Goal: Task Accomplishment & Management: Use online tool/utility

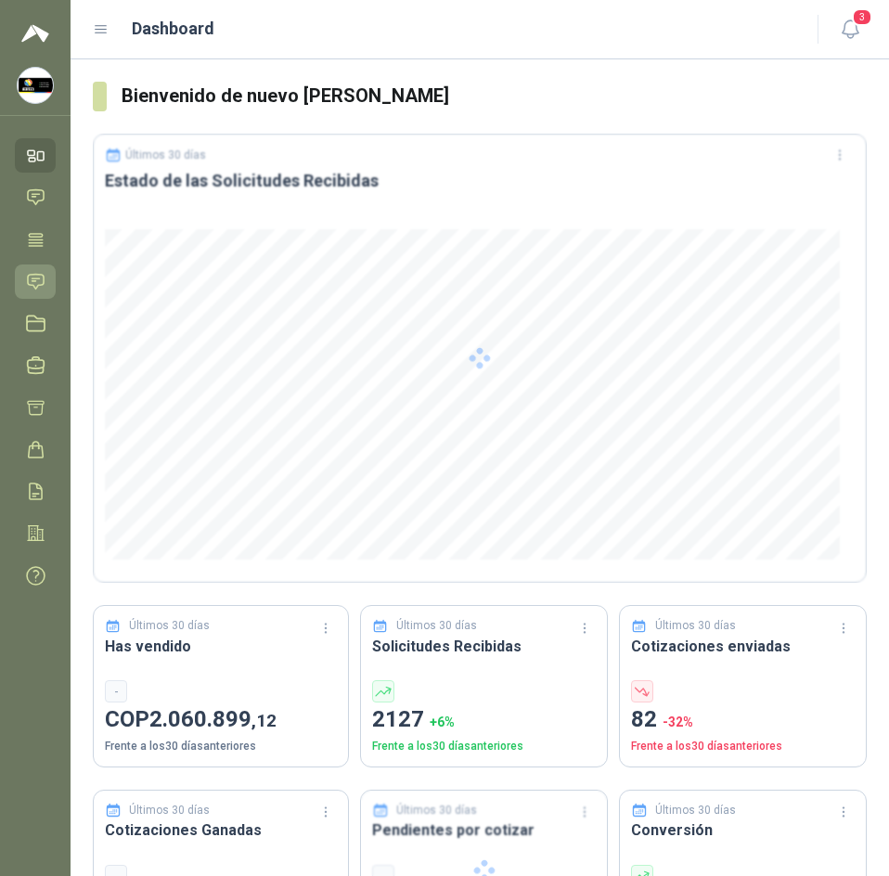
click at [29, 275] on icon at bounding box center [36, 281] width 16 height 15
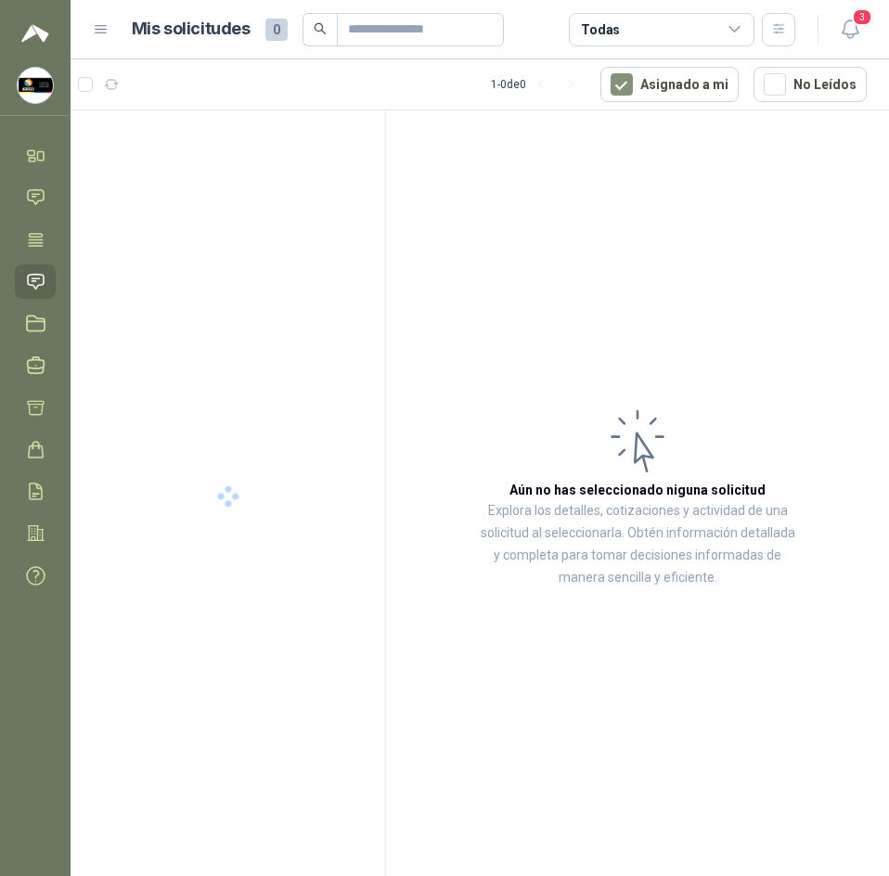
click at [843, 43] on button "3" at bounding box center [850, 29] width 33 height 33
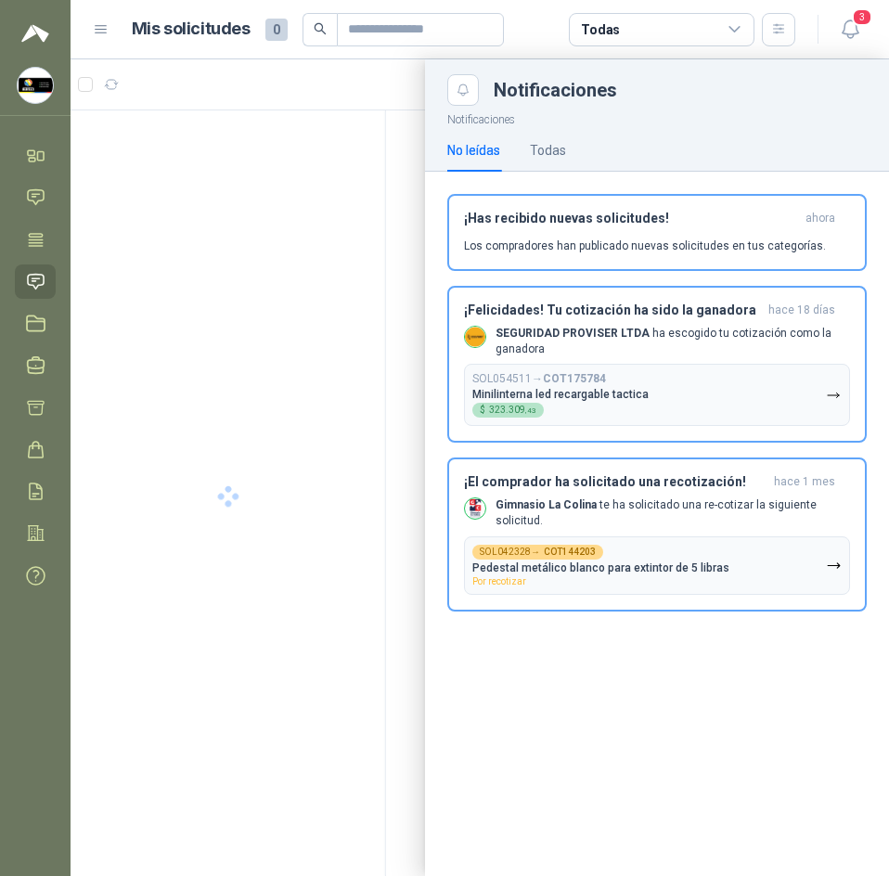
click at [843, 43] on button "3" at bounding box center [850, 29] width 33 height 33
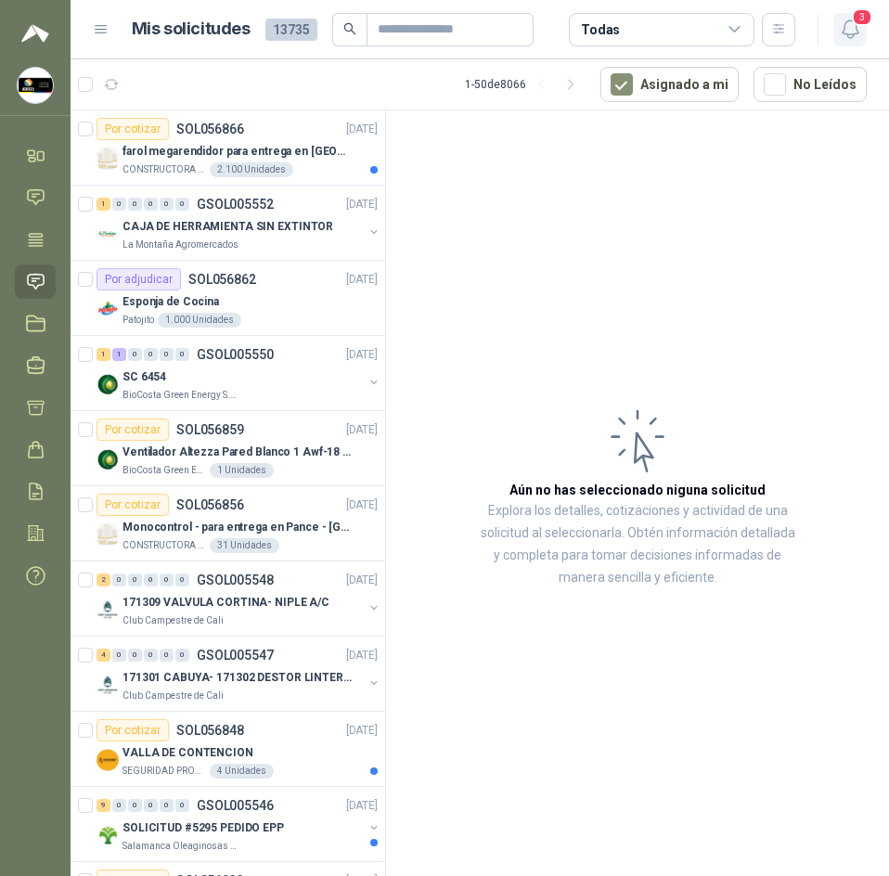
click at [852, 45] on button "3" at bounding box center [850, 29] width 33 height 33
click at [844, 40] on icon "button" at bounding box center [850, 29] width 23 height 23
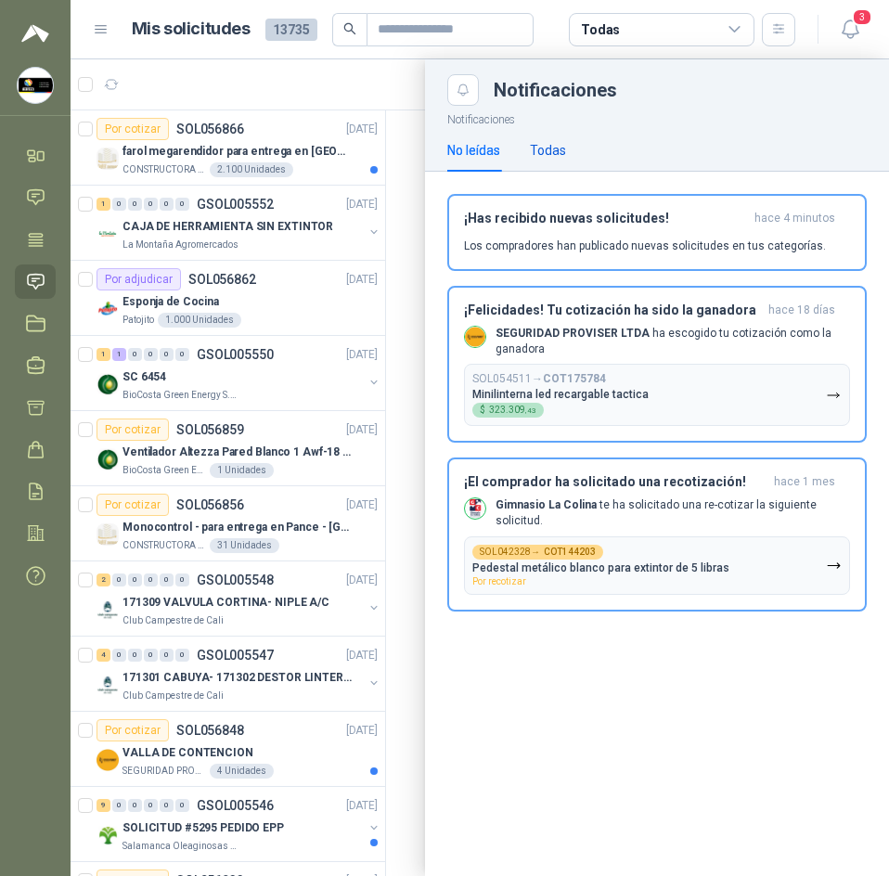
click at [546, 149] on div "Todas" at bounding box center [548, 150] width 36 height 20
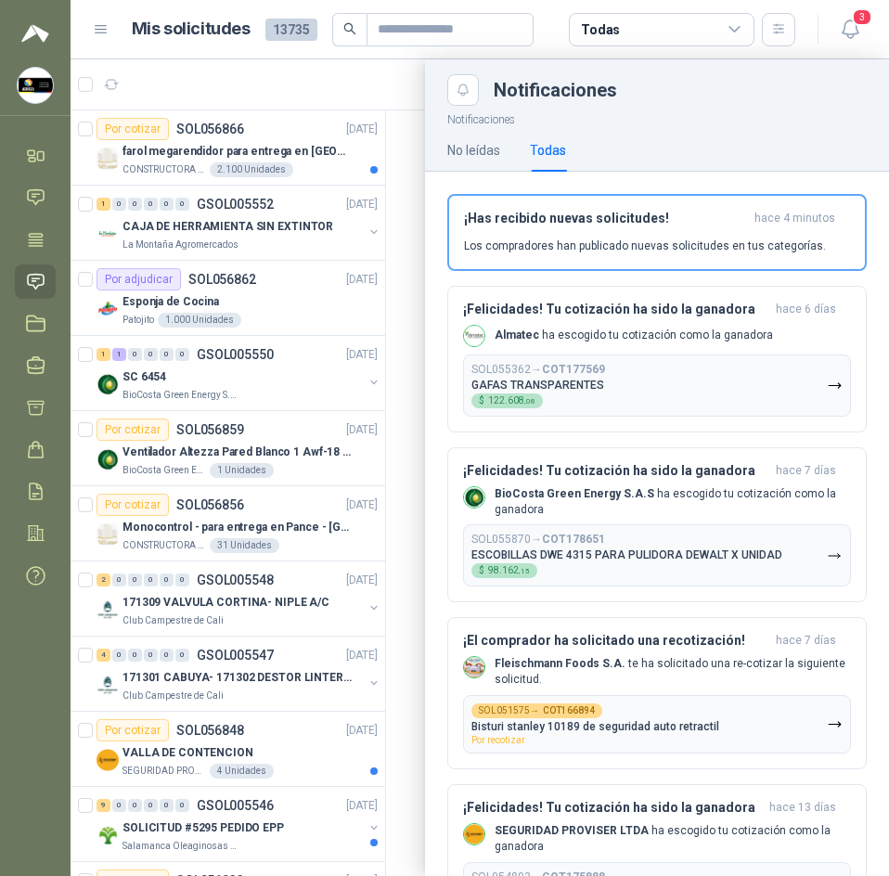
click at [367, 72] on div at bounding box center [480, 467] width 819 height 817
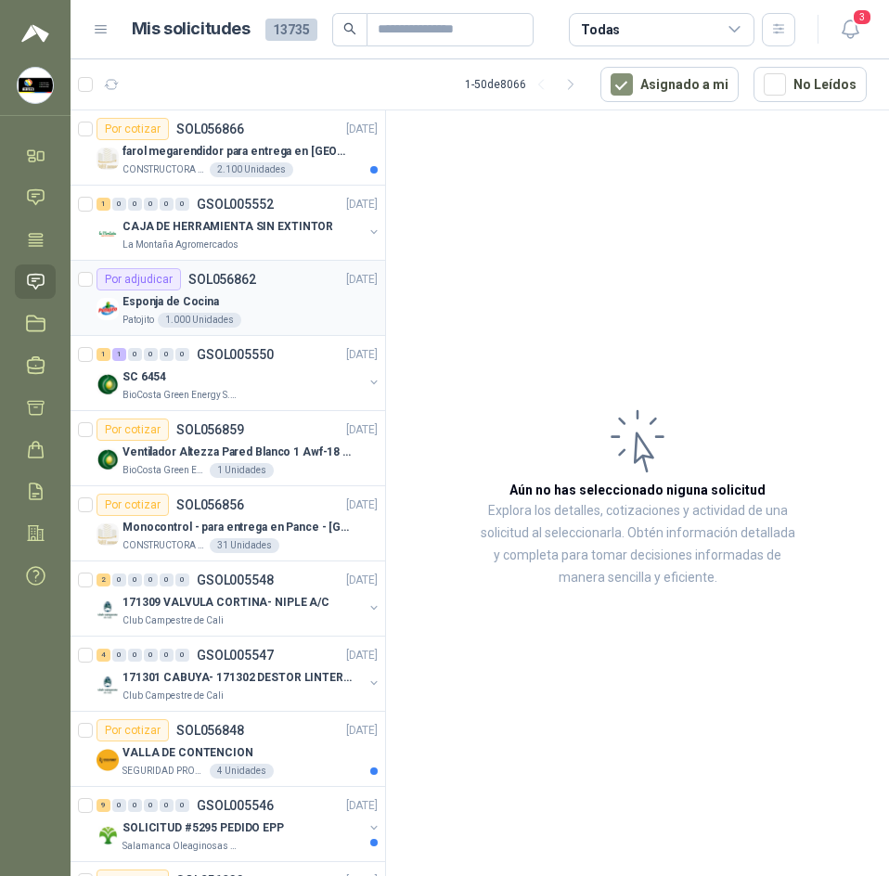
click at [282, 265] on article "Por adjudicar SOL056862 22/09/25 Esponja de Cocina Patojito 1.000 Unidades" at bounding box center [228, 298] width 315 height 75
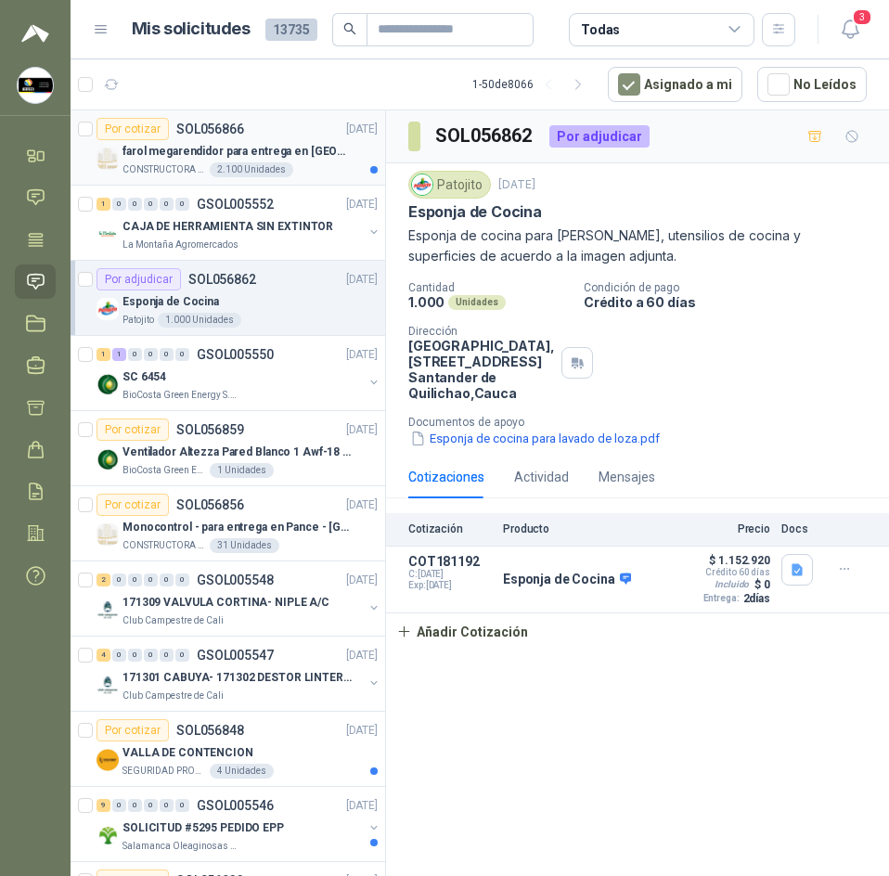
click at [283, 156] on p "farol megarendidor para entrega en [GEOGRAPHIC_DATA]" at bounding box center [238, 152] width 231 height 18
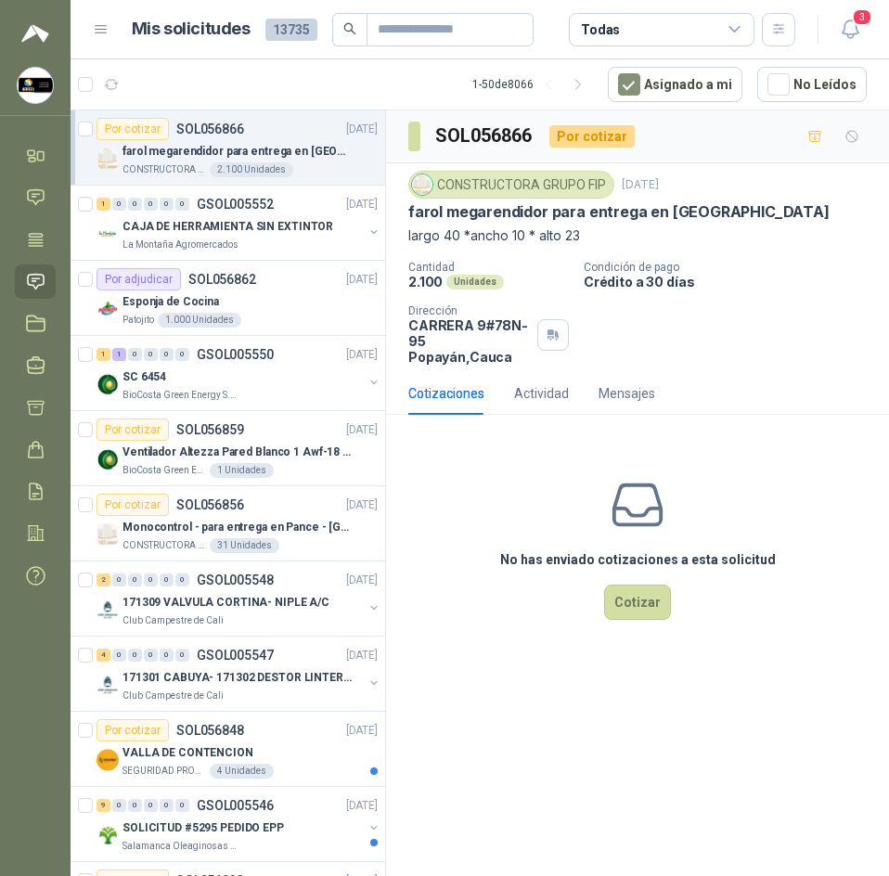
click at [418, 214] on p "farol megarendidor para entrega en [GEOGRAPHIC_DATA]" at bounding box center [620, 211] width 422 height 19
drag, startPoint x: 407, startPoint y: 208, endPoint x: 537, endPoint y: 209, distance: 130.0
click at [537, 209] on div "CONSTRUCTORA GRUPO FIP 22 sept, 2025 farol megarendidor para entrega en Popayán…" at bounding box center [637, 267] width 503 height 209
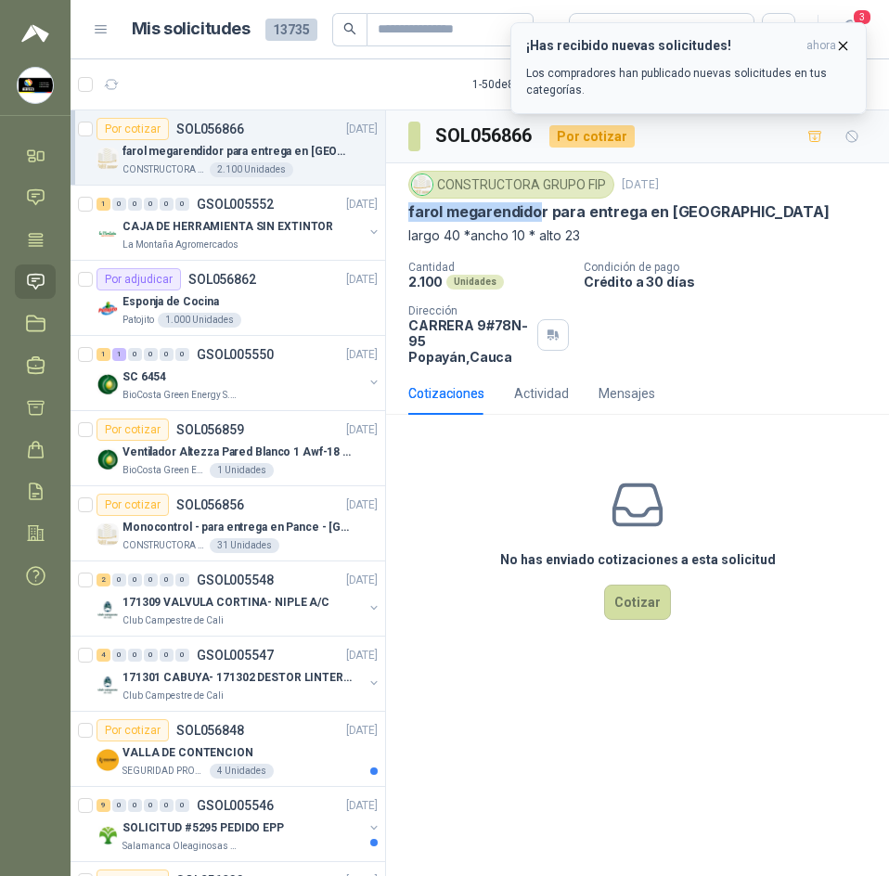
click at [839, 55] on div "¡Has recibido nuevas solicitudes! ahora Los compradores han publicado nuevas so…" at bounding box center [688, 68] width 325 height 60
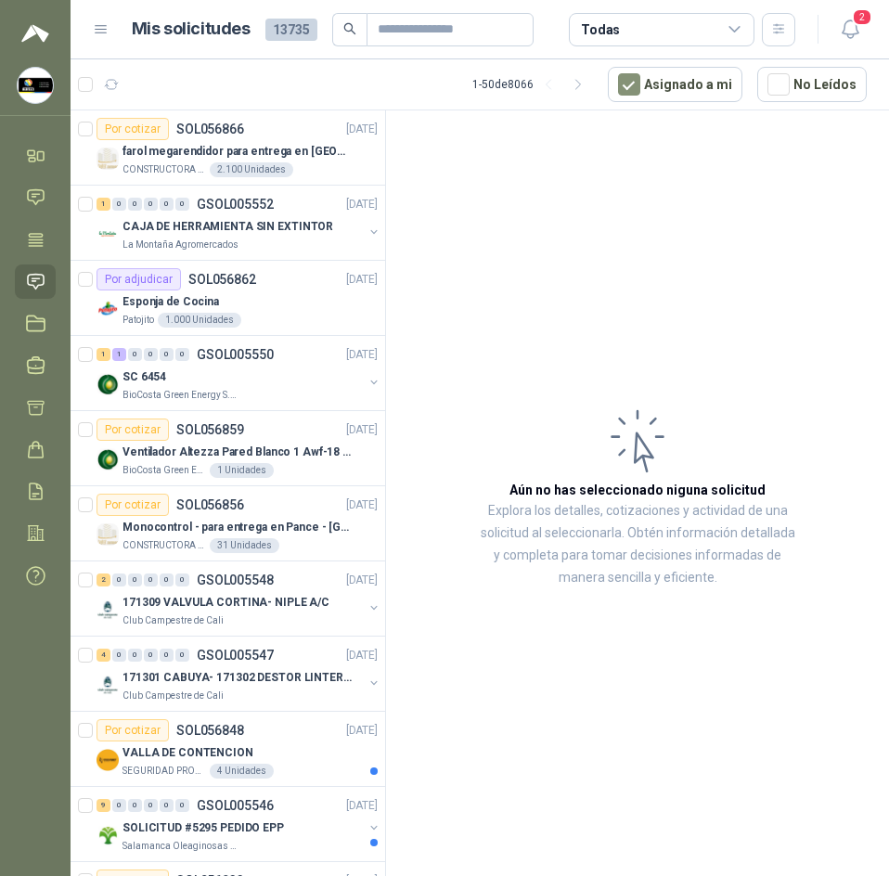
click at [852, 27] on icon "button" at bounding box center [850, 29] width 23 height 23
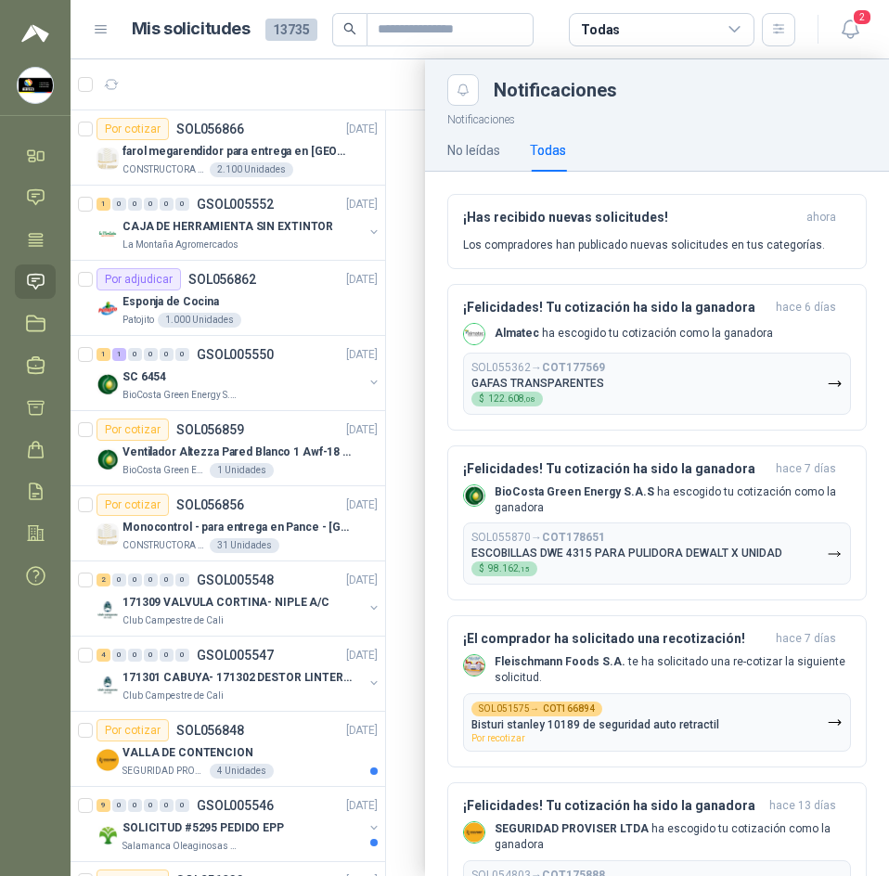
click at [418, 191] on div at bounding box center [480, 467] width 819 height 817
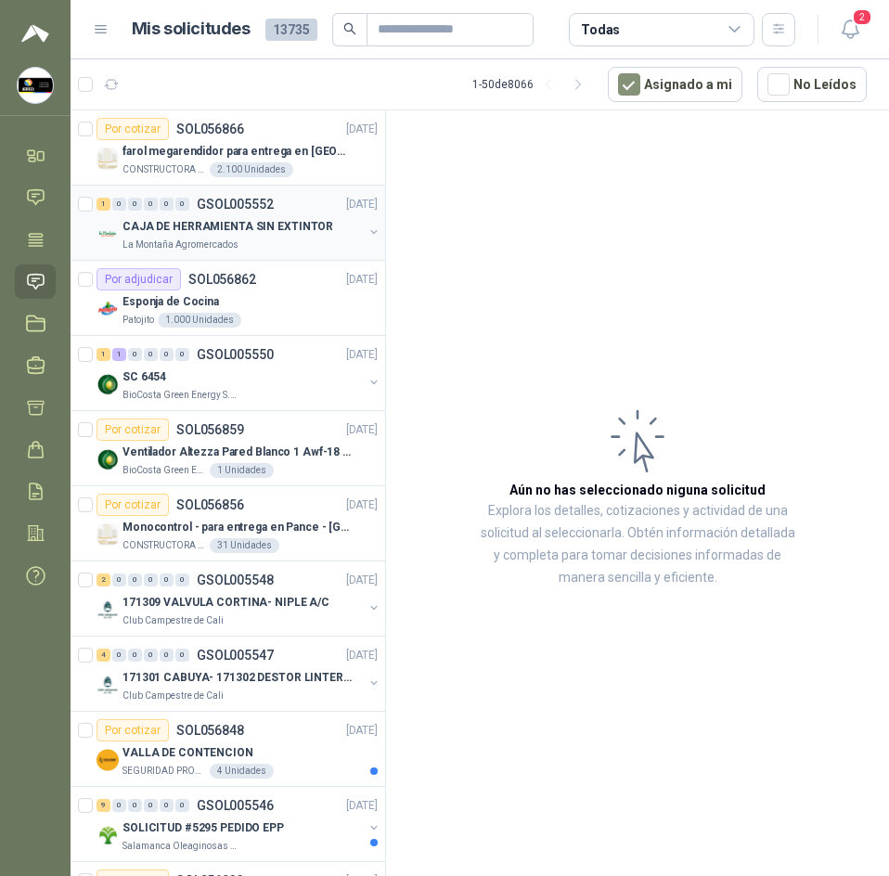
click at [187, 226] on p "CAJA DE HERRAMIENTA SIN EXTINTOR" at bounding box center [228, 227] width 211 height 18
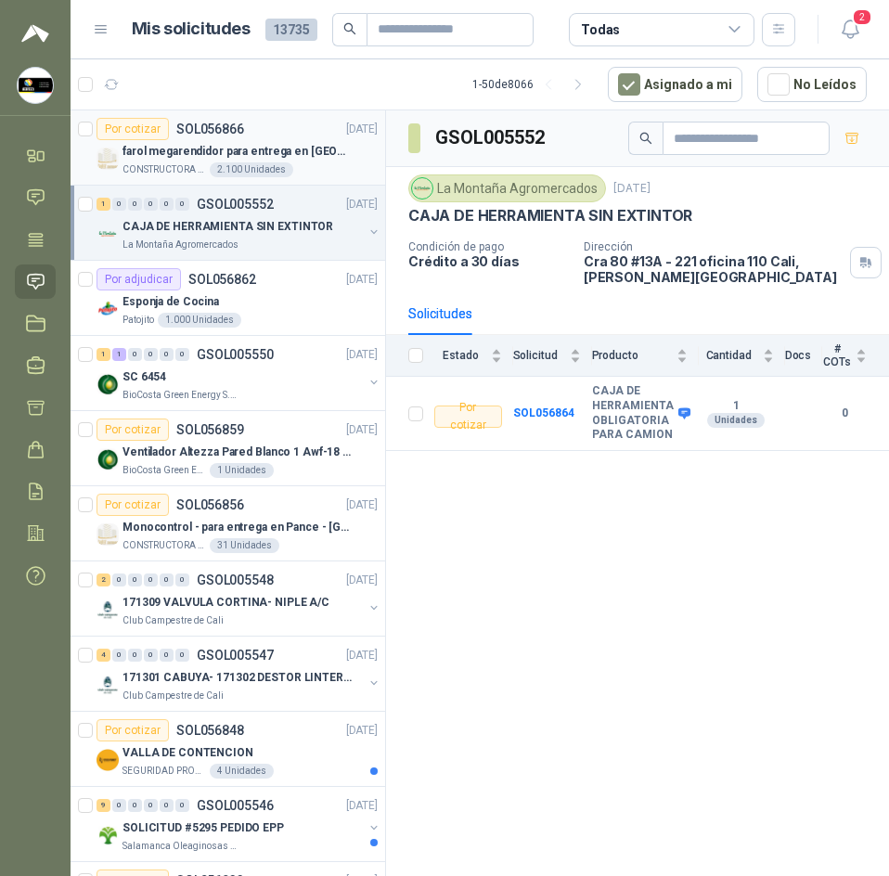
click at [268, 129] on div "Por cotizar SOL056866 22/09/25" at bounding box center [237, 129] width 281 height 22
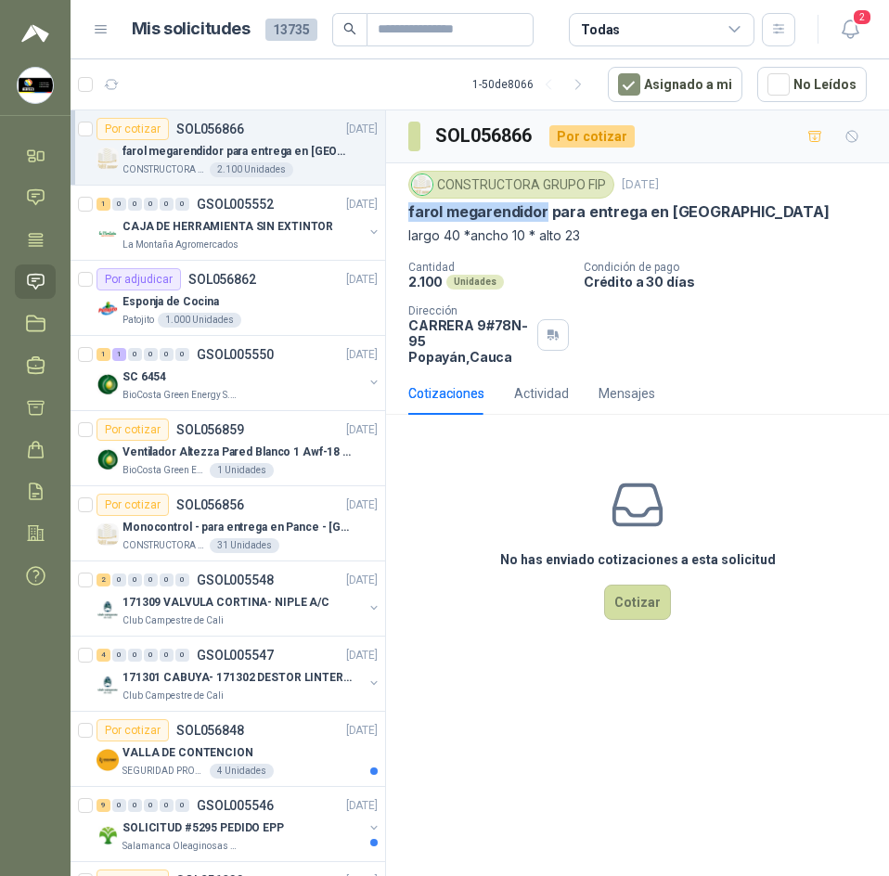
drag, startPoint x: 402, startPoint y: 216, endPoint x: 544, endPoint y: 213, distance: 142.1
click at [544, 213] on div "CONSTRUCTORA GRUPO FIP 22 sept, 2025 farol megarendidor para entrega en Popayán…" at bounding box center [637, 267] width 503 height 209
click at [575, 219] on p "farol megarendidor para entrega en [GEOGRAPHIC_DATA]" at bounding box center [620, 211] width 422 height 19
drag, startPoint x: 407, startPoint y: 215, endPoint x: 714, endPoint y: 213, distance: 307.3
click at [714, 213] on div "CONSTRUCTORA GRUPO FIP 22 sept, 2025 farol megarendidor para entrega en Popayán…" at bounding box center [637, 267] width 503 height 209
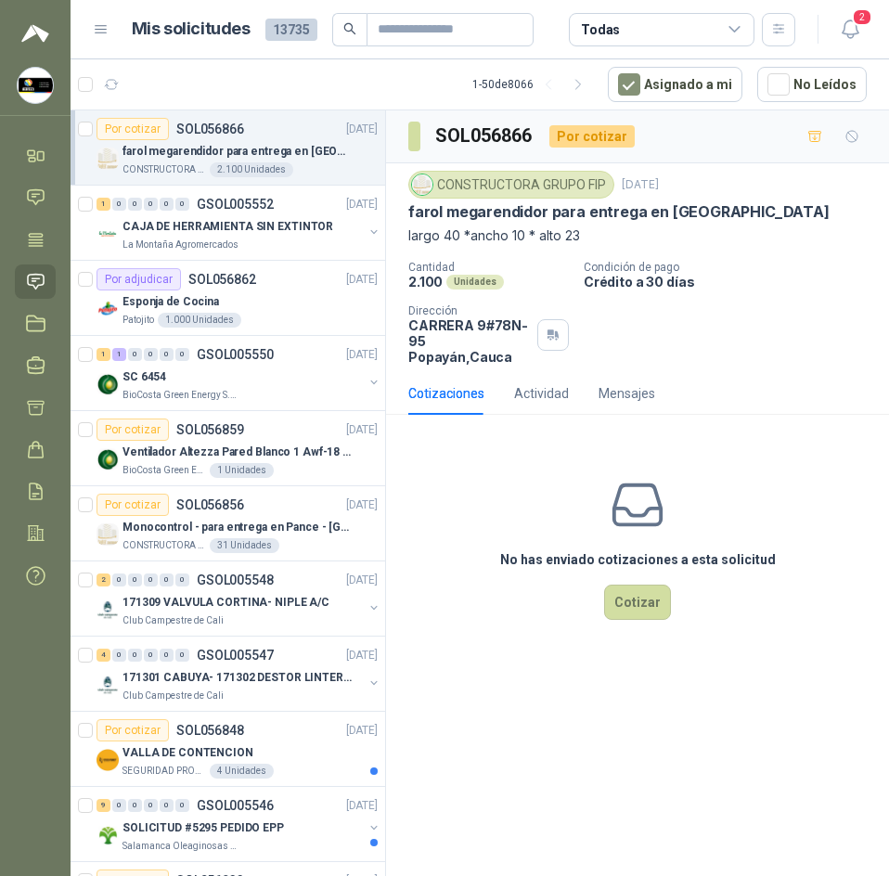
click at [754, 218] on div "farol megarendidor para entrega en [GEOGRAPHIC_DATA]" at bounding box center [638, 211] width 459 height 19
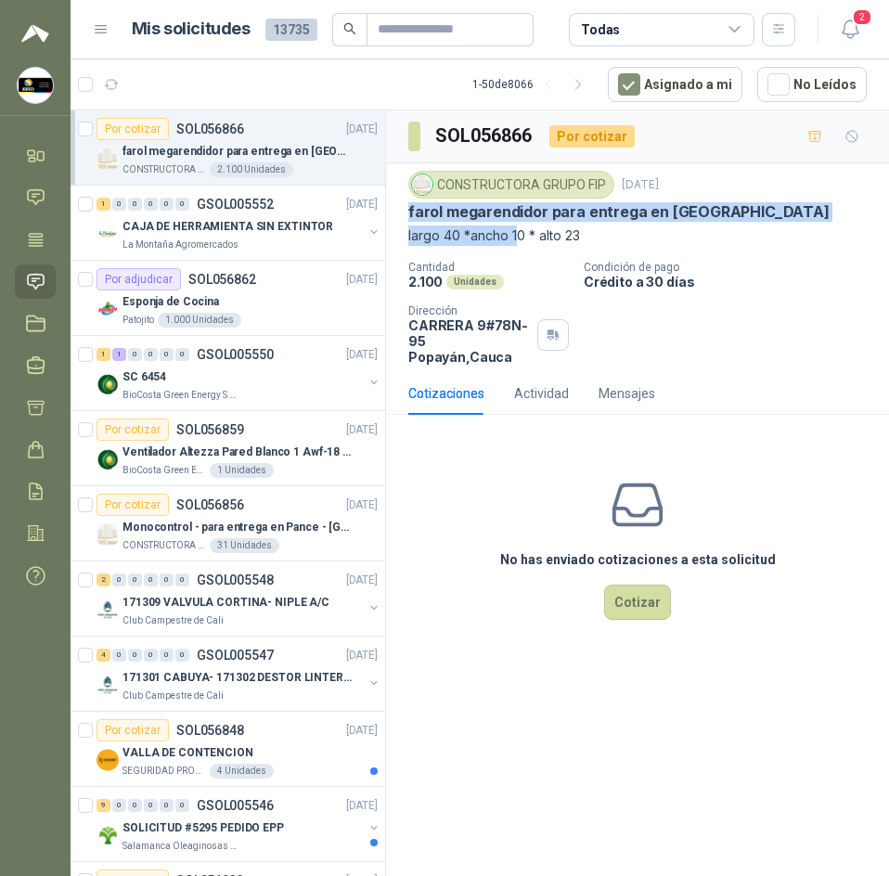
drag, startPoint x: 407, startPoint y: 214, endPoint x: 515, endPoint y: 224, distance: 109.0
click at [515, 224] on div "CONSTRUCTORA GRUPO FIP 22 sept, 2025 farol megarendidor para entrega en Popayán…" at bounding box center [637, 267] width 503 height 209
click at [475, 239] on p "largo 40 *ancho 10 * alto 23" at bounding box center [638, 236] width 459 height 20
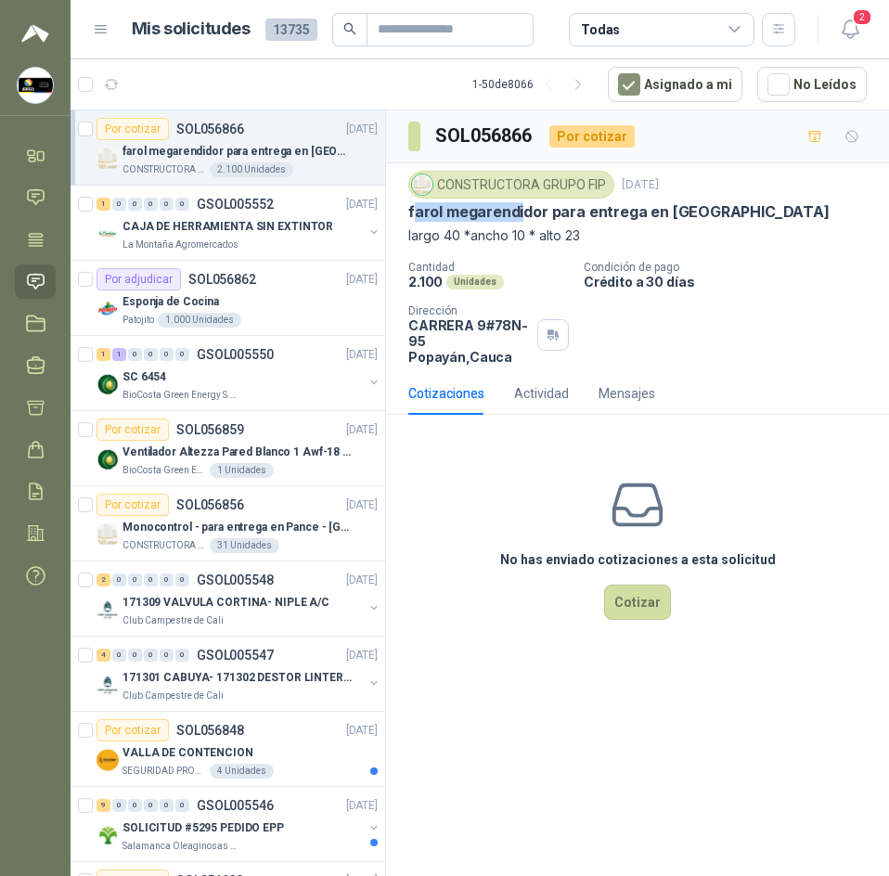
drag, startPoint x: 412, startPoint y: 212, endPoint x: 521, endPoint y: 215, distance: 108.7
click at [521, 215] on p "farol megarendidor para entrega en [GEOGRAPHIC_DATA]" at bounding box center [620, 211] width 422 height 19
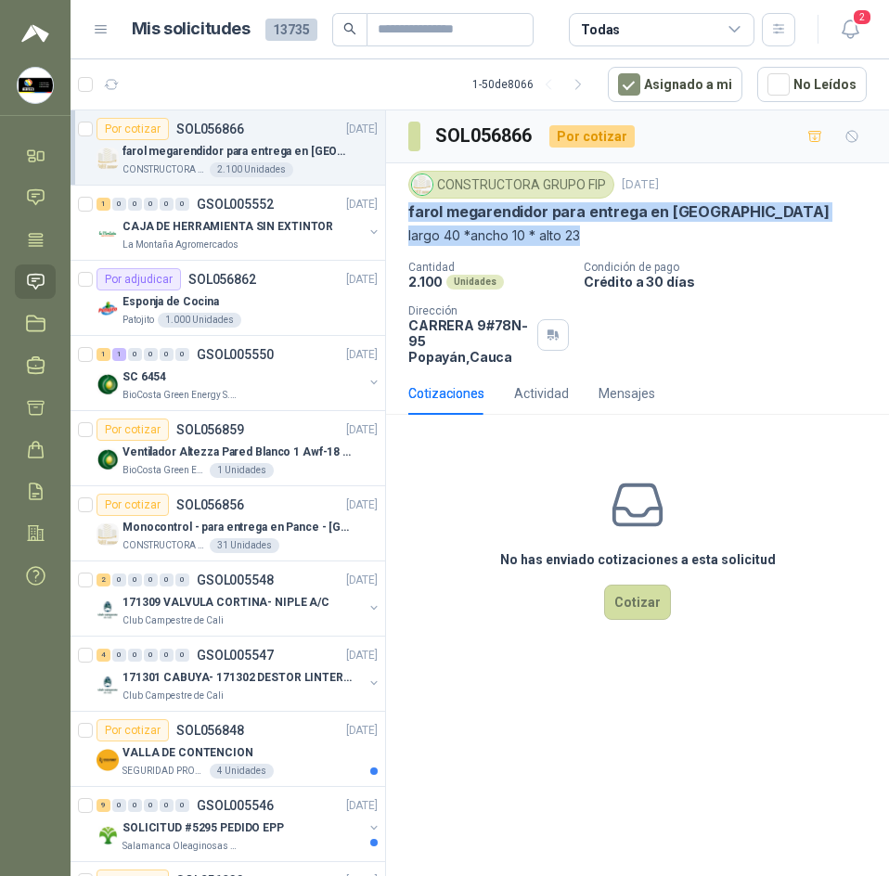
drag, startPoint x: 394, startPoint y: 212, endPoint x: 591, endPoint y: 232, distance: 198.8
click at [591, 232] on div "CONSTRUCTORA GRUPO FIP 22 sept, 2025 farol megarendidor para entrega en Popayán…" at bounding box center [637, 267] width 503 height 209
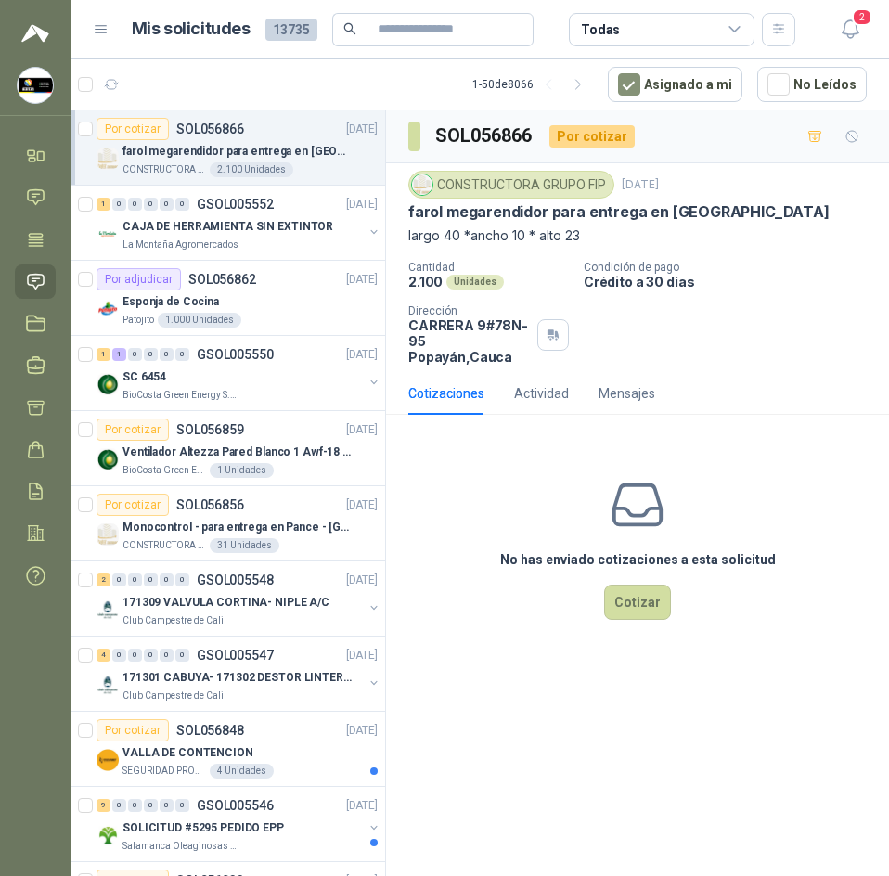
click at [476, 494] on div "No has enviado cotizaciones a esta solicitud Cotizar" at bounding box center [637, 548] width 503 height 237
click at [285, 214] on div "1 0 0 0 0 0 GSOL005552 22/09/25" at bounding box center [239, 204] width 285 height 22
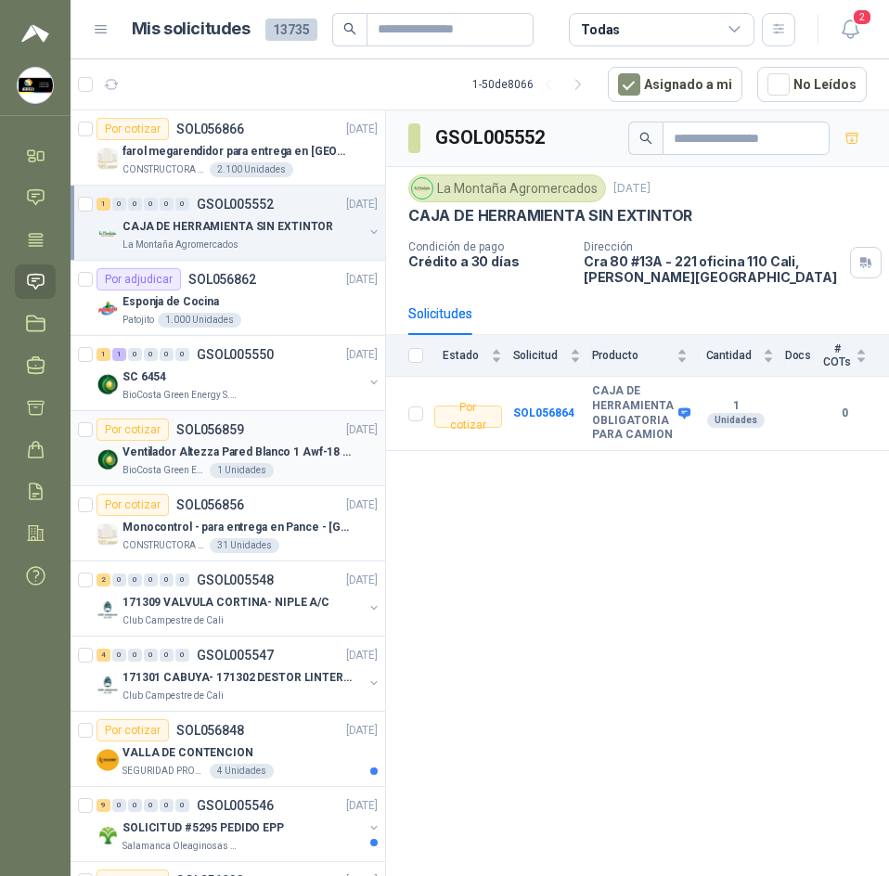
click at [299, 411] on article "Por cotizar SOL056859 20/09/25 Ventilador Altezza Pared Blanco 1 Awf-18 Pro Bal…" at bounding box center [228, 448] width 315 height 75
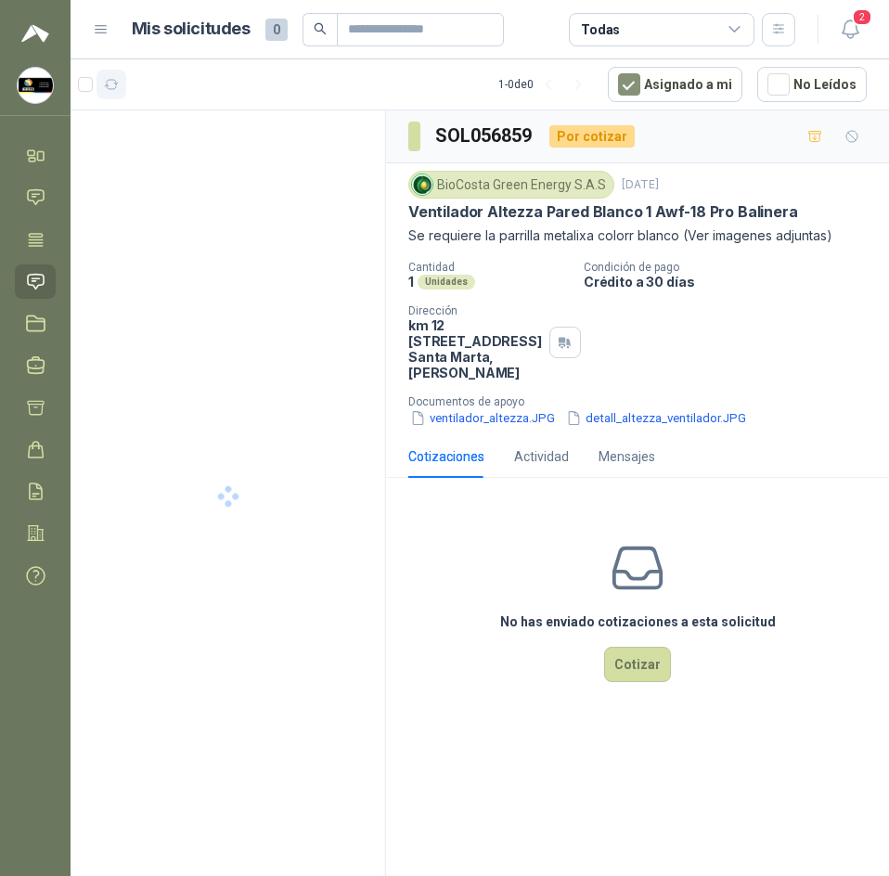
click at [108, 84] on icon "button" at bounding box center [112, 85] width 16 height 16
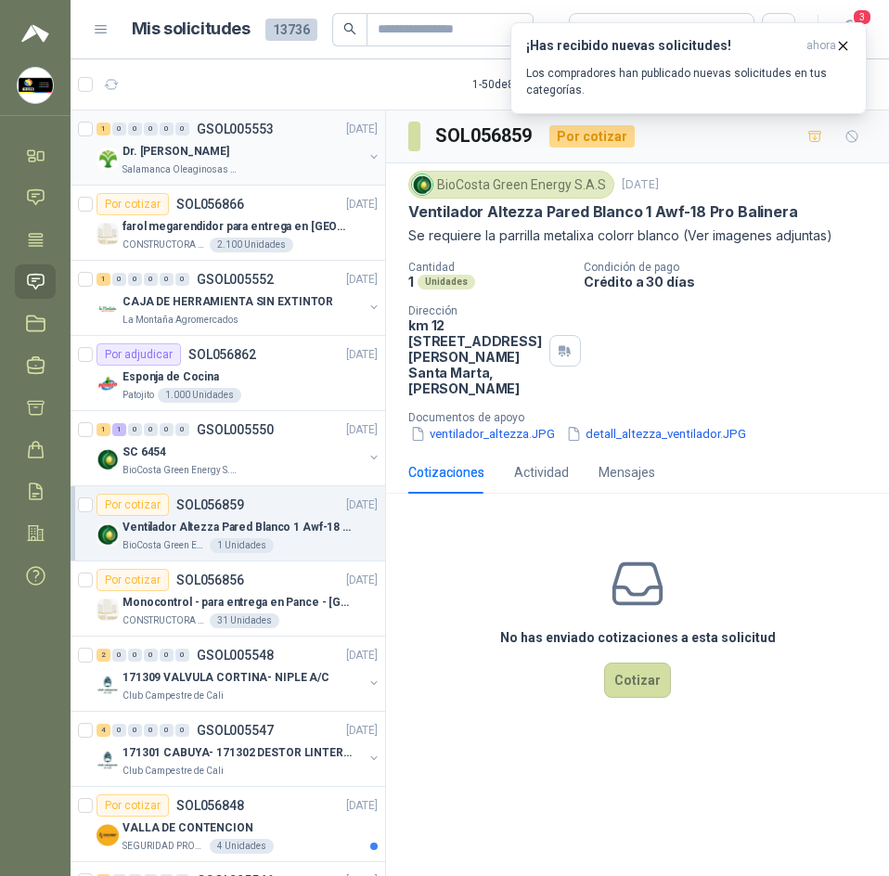
click at [244, 162] on div "Salamanca Oleaginosas SAS" at bounding box center [243, 169] width 240 height 15
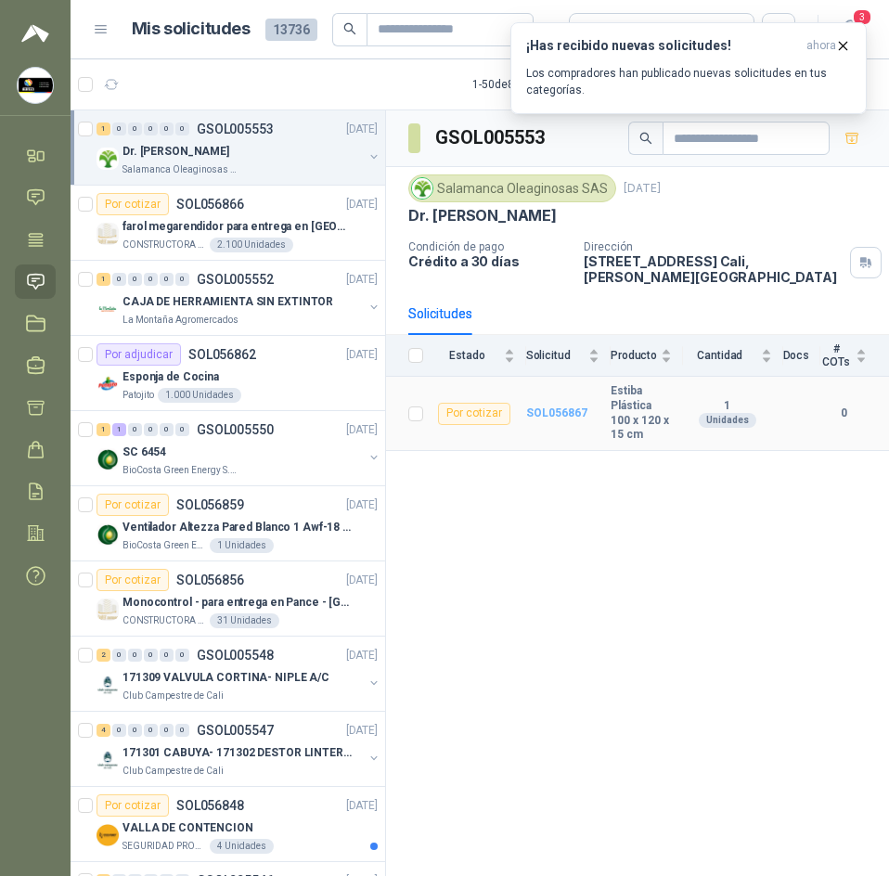
click at [562, 407] on b "SOL056867" at bounding box center [556, 413] width 61 height 13
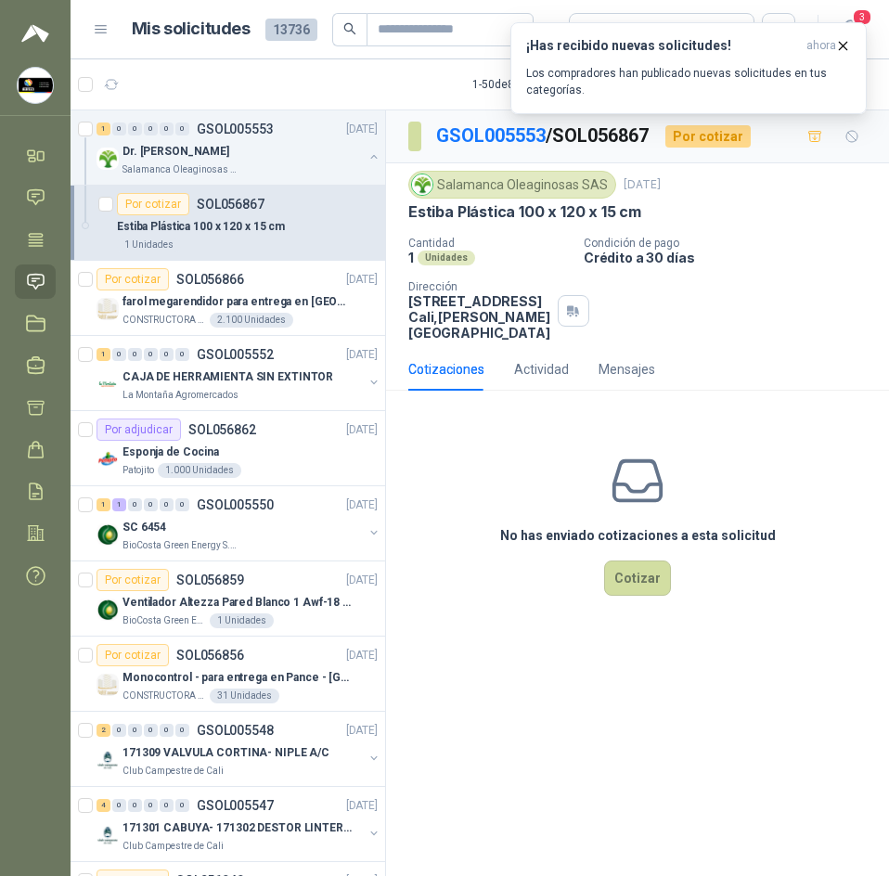
click at [499, 214] on p "Estiba Plástica 100 x 120 x 15 cm" at bounding box center [525, 211] width 233 height 19
copy p "Estiba Plástica 100 x 120 x 15 cm"
click at [520, 191] on div "Salamanca Oleaginosas SAS" at bounding box center [513, 185] width 208 height 28
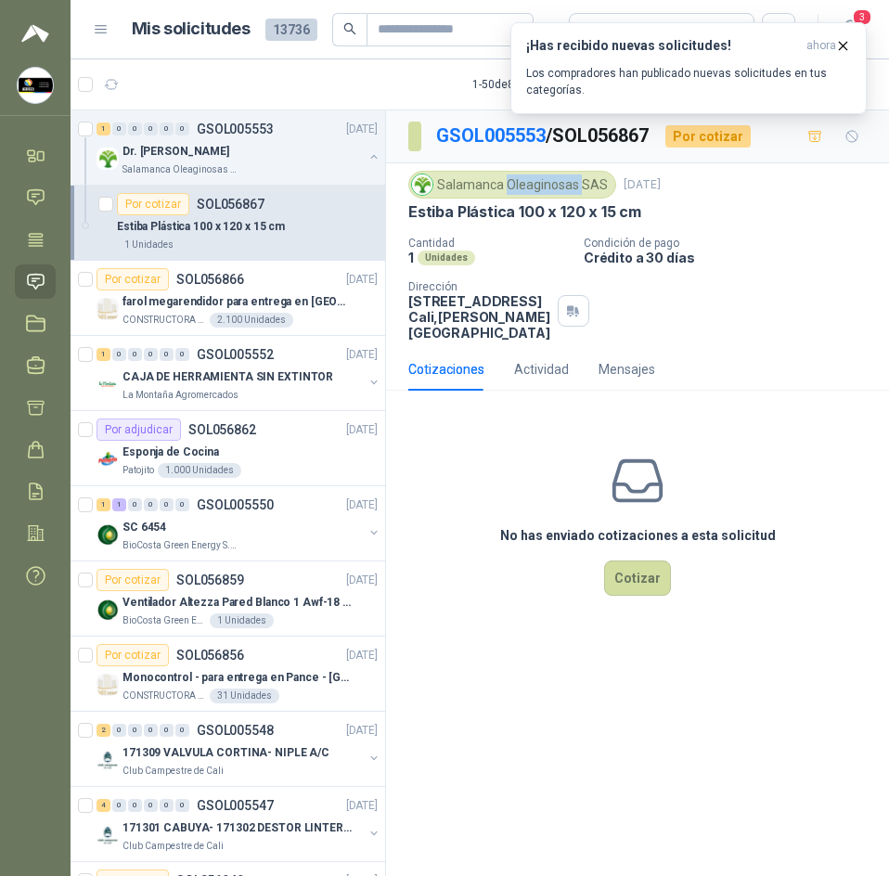
click at [520, 191] on div "Salamanca Oleaginosas SAS" at bounding box center [513, 185] width 208 height 28
copy div "Salamanca Oleaginosas SAS"
click at [477, 132] on link "GSOL005553" at bounding box center [491, 135] width 110 height 22
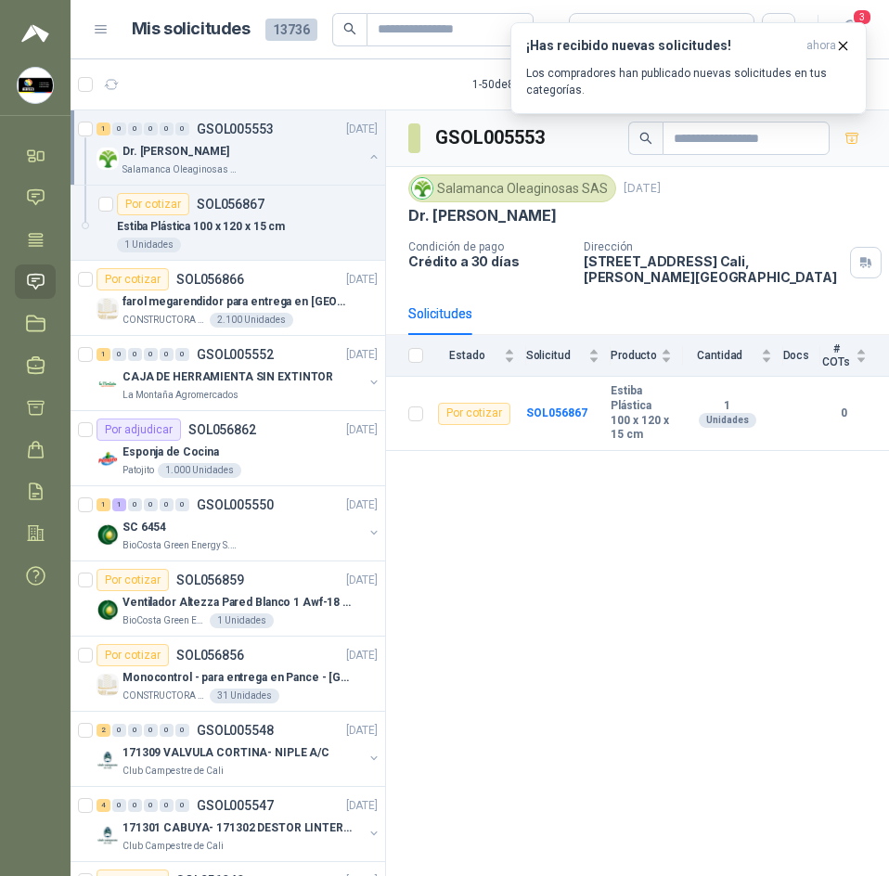
click at [490, 133] on h3 "GSOL005553" at bounding box center [491, 137] width 112 height 29
copy h3 "GSOL005553"
click at [844, 44] on icon "button" at bounding box center [844, 46] width 16 height 16
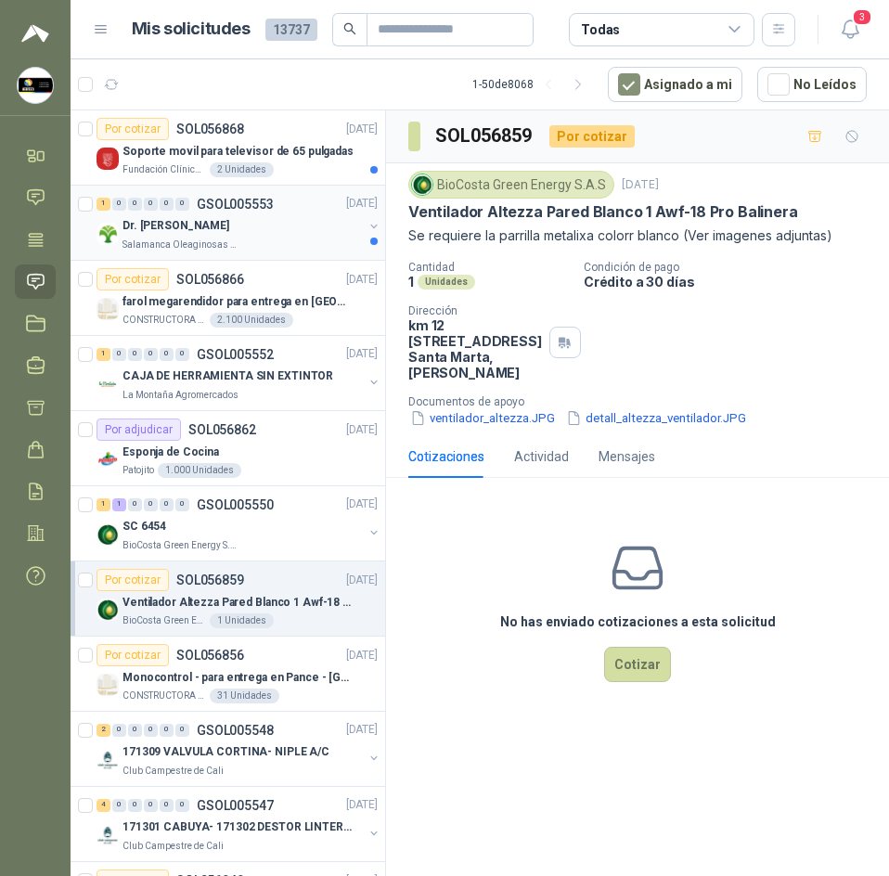
click at [188, 224] on div "Dr. [PERSON_NAME]" at bounding box center [243, 226] width 240 height 22
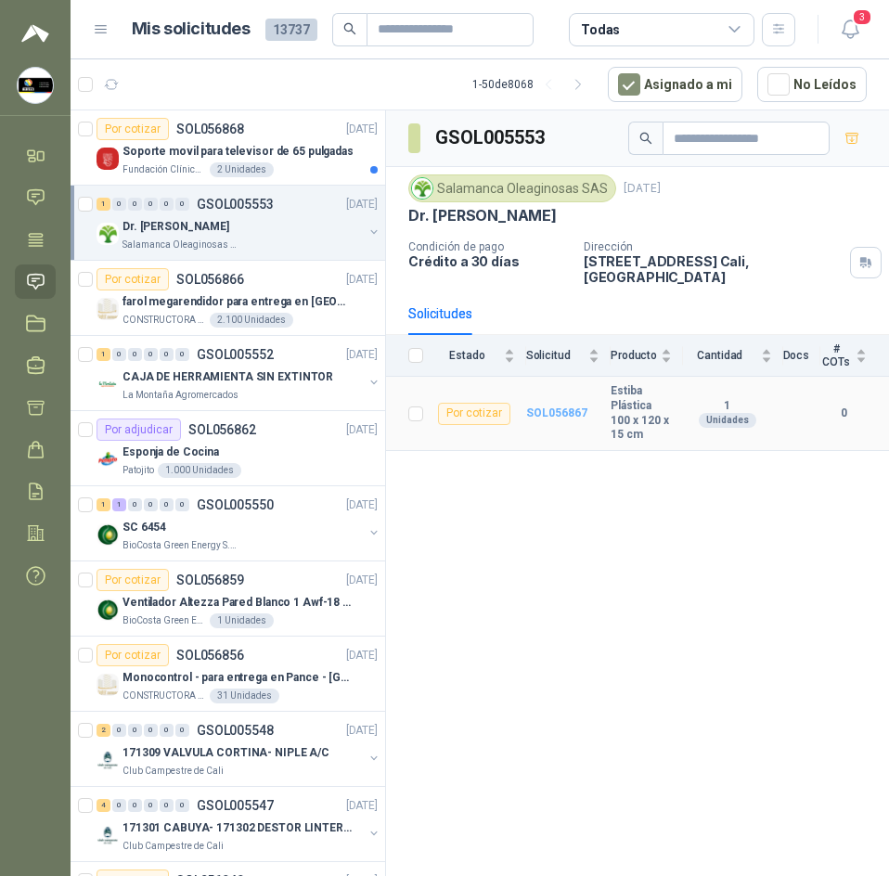
click at [560, 407] on b "SOL056867" at bounding box center [556, 413] width 61 height 13
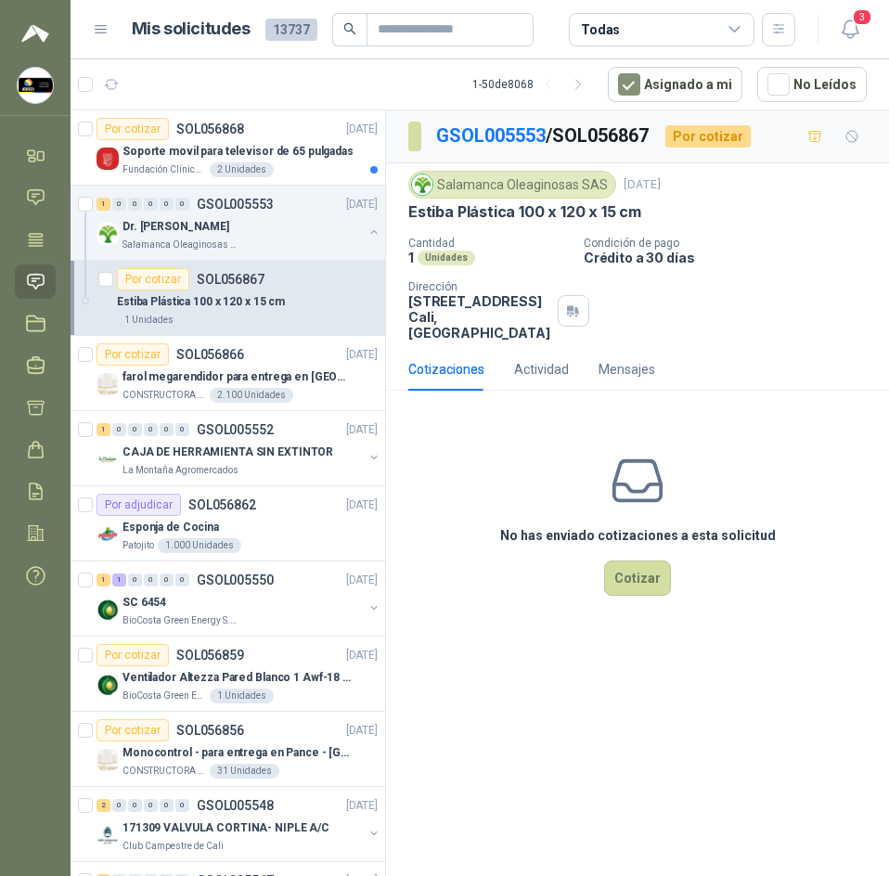
click at [510, 217] on p "Estiba Plástica 100 x 120 x 15 cm" at bounding box center [525, 211] width 233 height 19
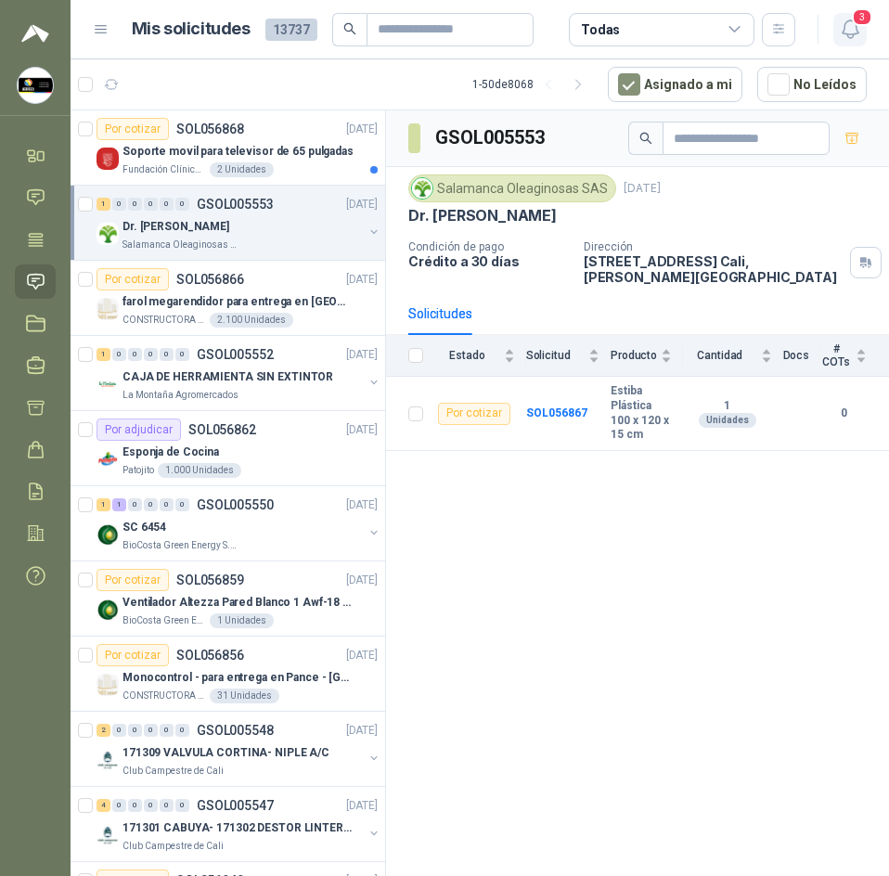
click at [854, 24] on span "3" at bounding box center [862, 17] width 20 height 18
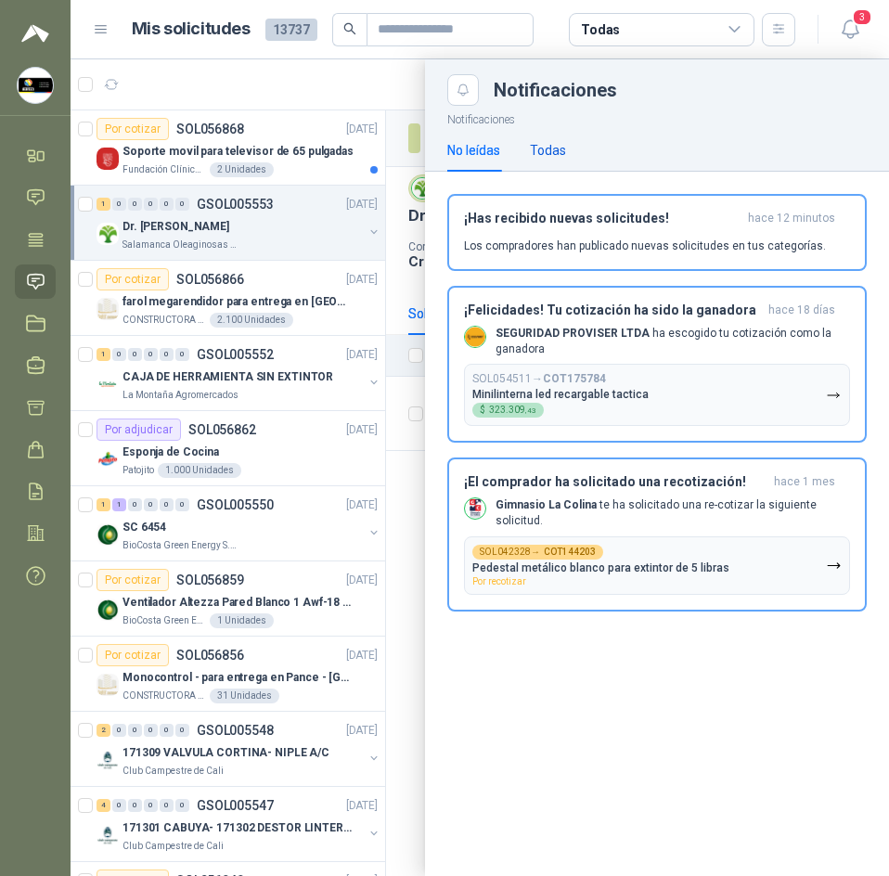
click at [556, 143] on div "Todas" at bounding box center [548, 150] width 36 height 20
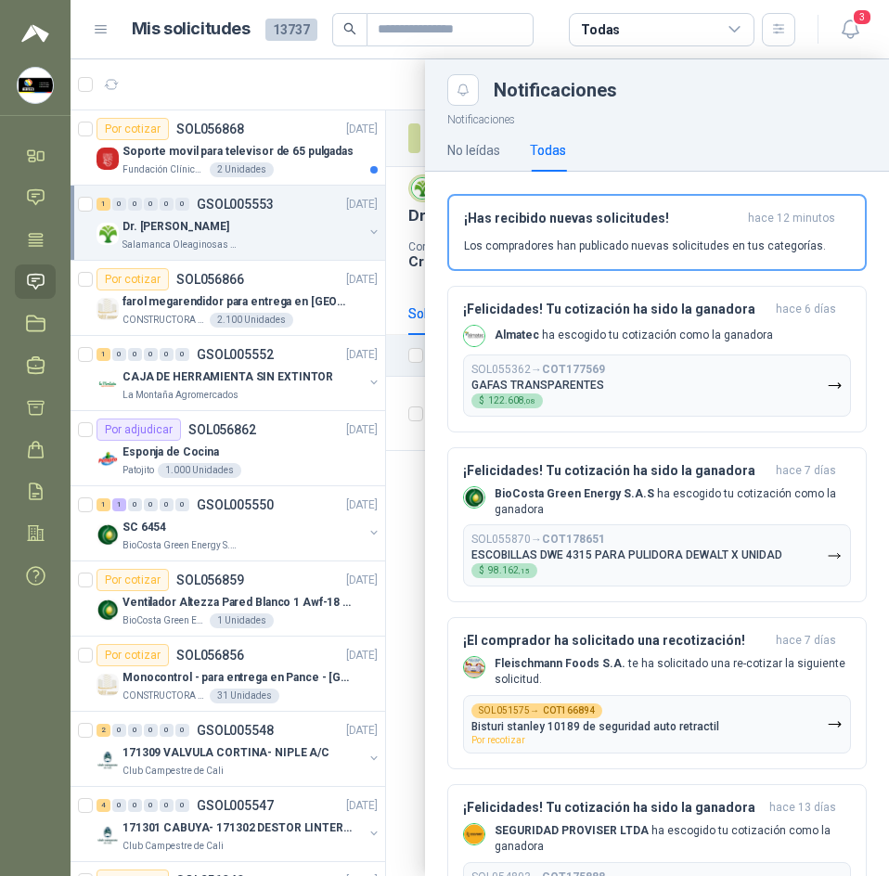
click at [306, 69] on div at bounding box center [480, 467] width 819 height 817
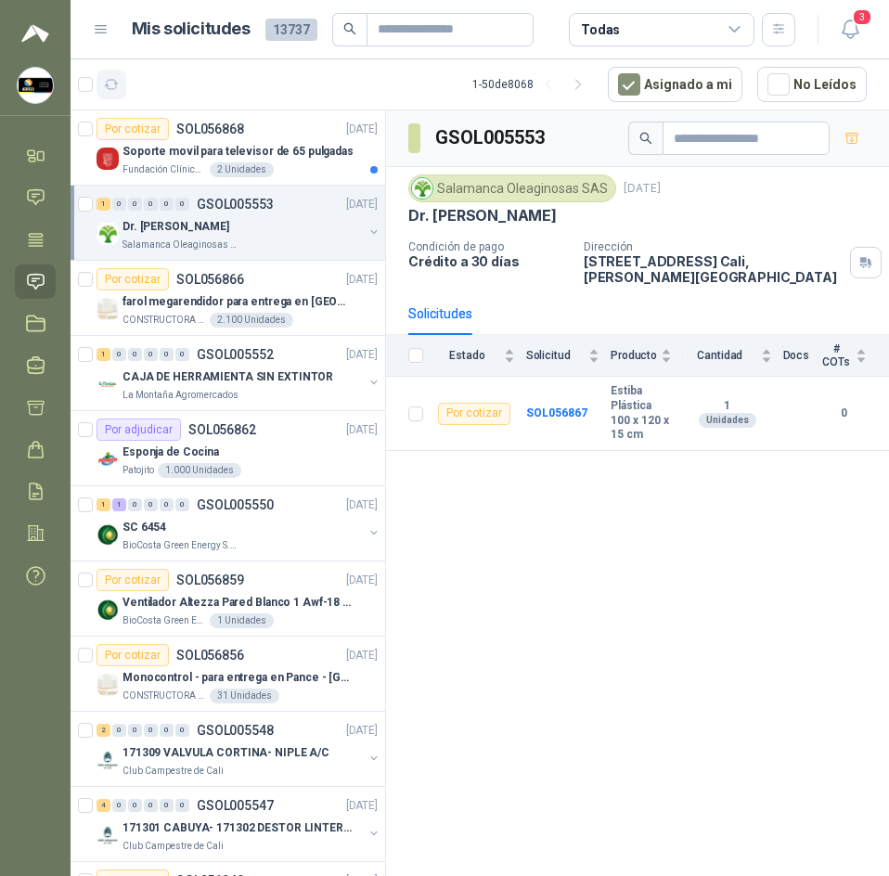
click at [104, 75] on button "button" at bounding box center [112, 85] width 30 height 30
click at [111, 79] on icon "button" at bounding box center [112, 85] width 16 height 16
click at [561, 407] on b "SOL056867" at bounding box center [556, 413] width 61 height 13
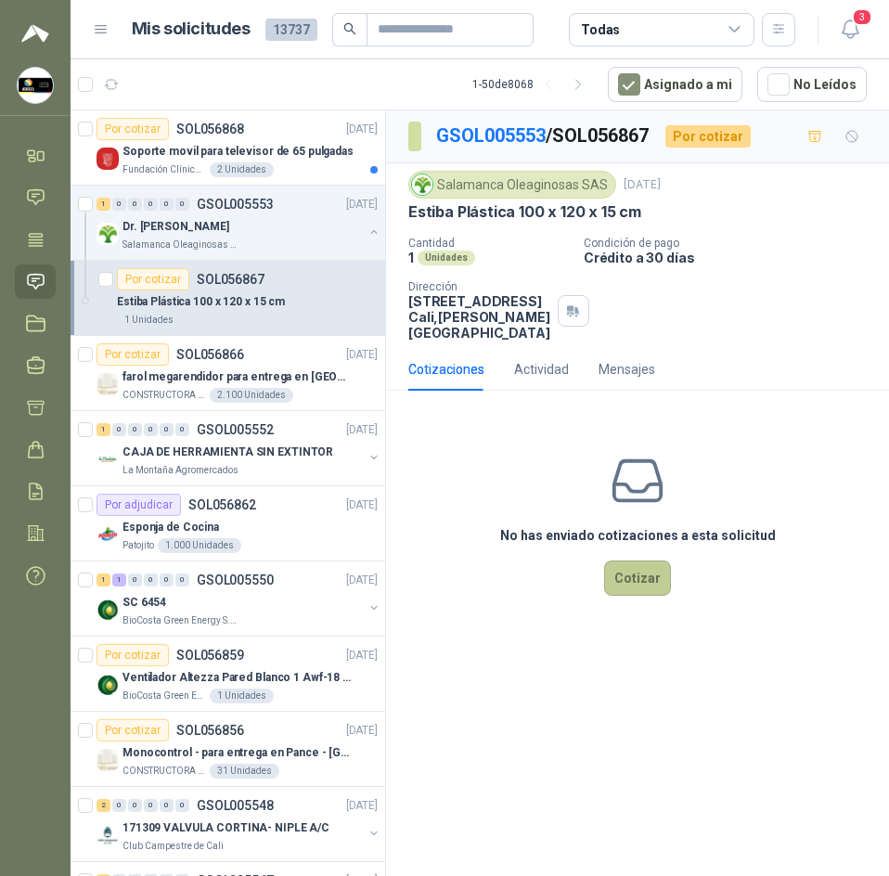
click at [624, 577] on button "Cotizar" at bounding box center [637, 578] width 67 height 35
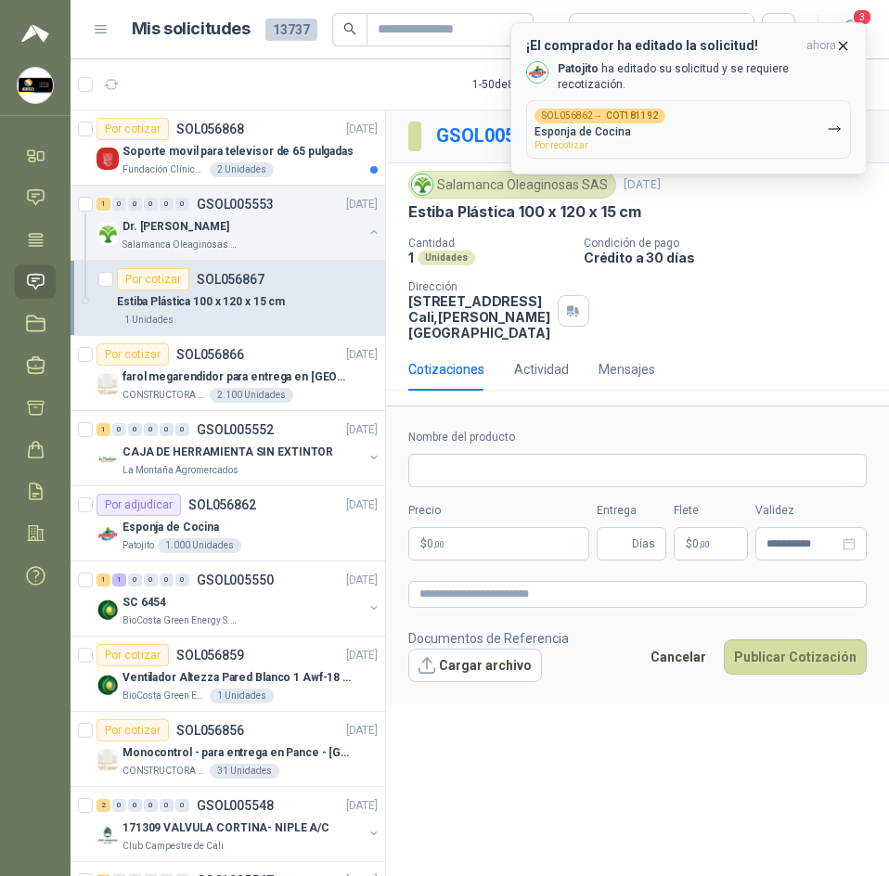
click at [841, 41] on icon "button" at bounding box center [844, 46] width 16 height 16
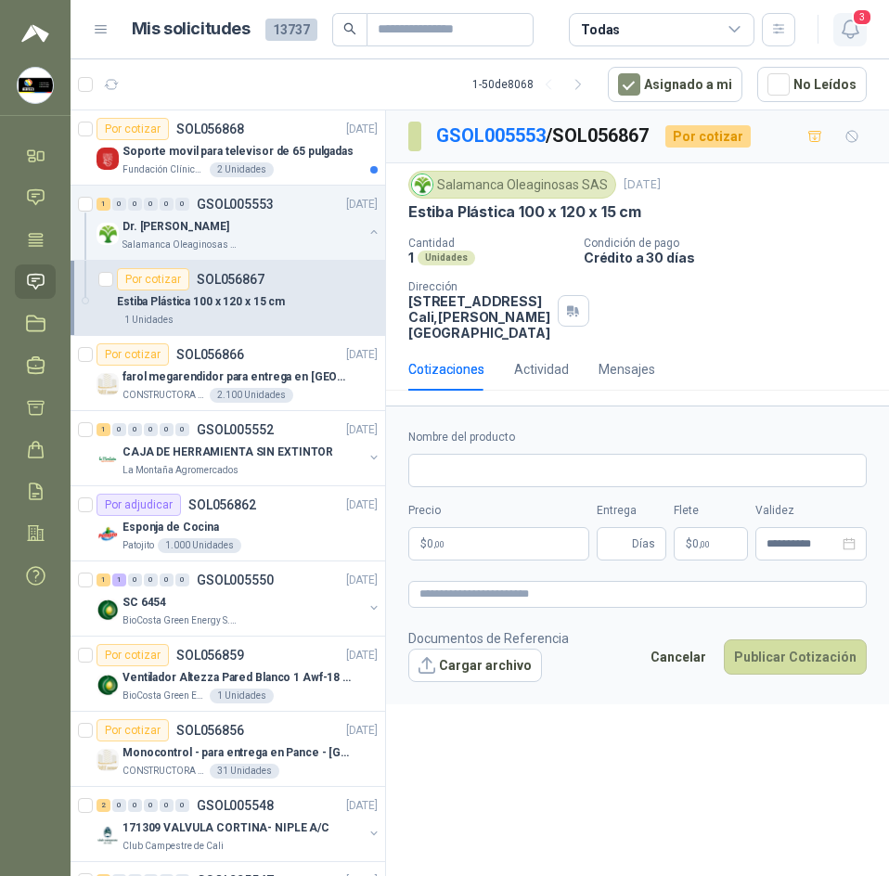
click at [858, 21] on span "3" at bounding box center [862, 17] width 20 height 18
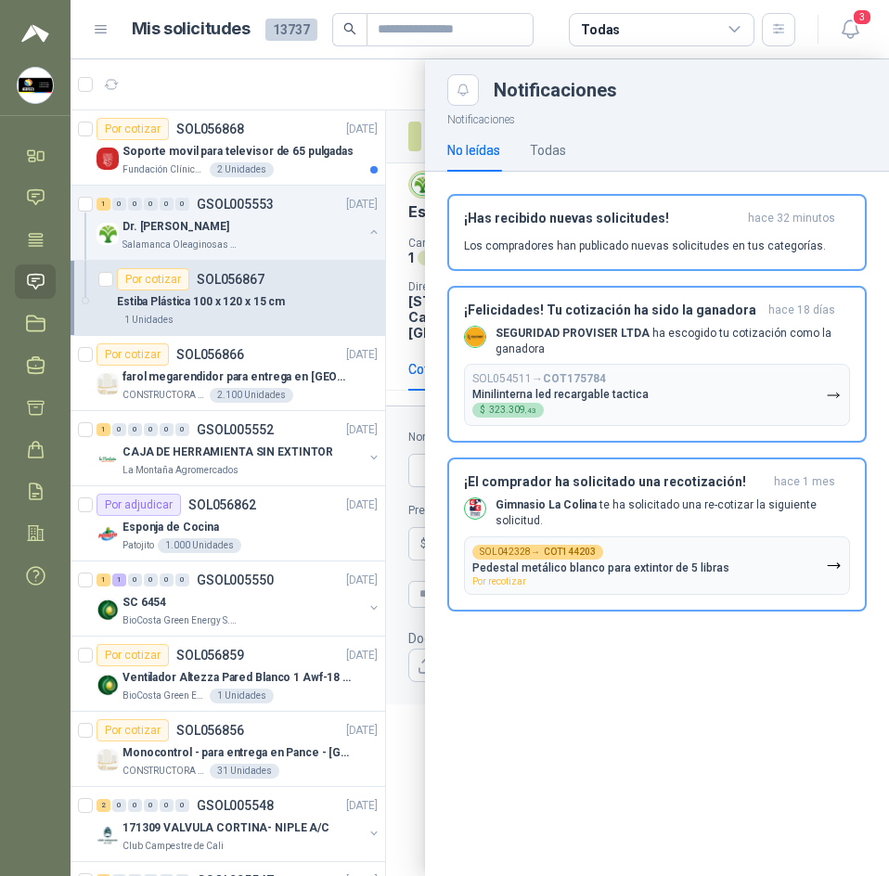
click at [512, 149] on div "No leídas Todas" at bounding box center [507, 150] width 119 height 43
click at [538, 149] on div "Todas" at bounding box center [548, 150] width 36 height 20
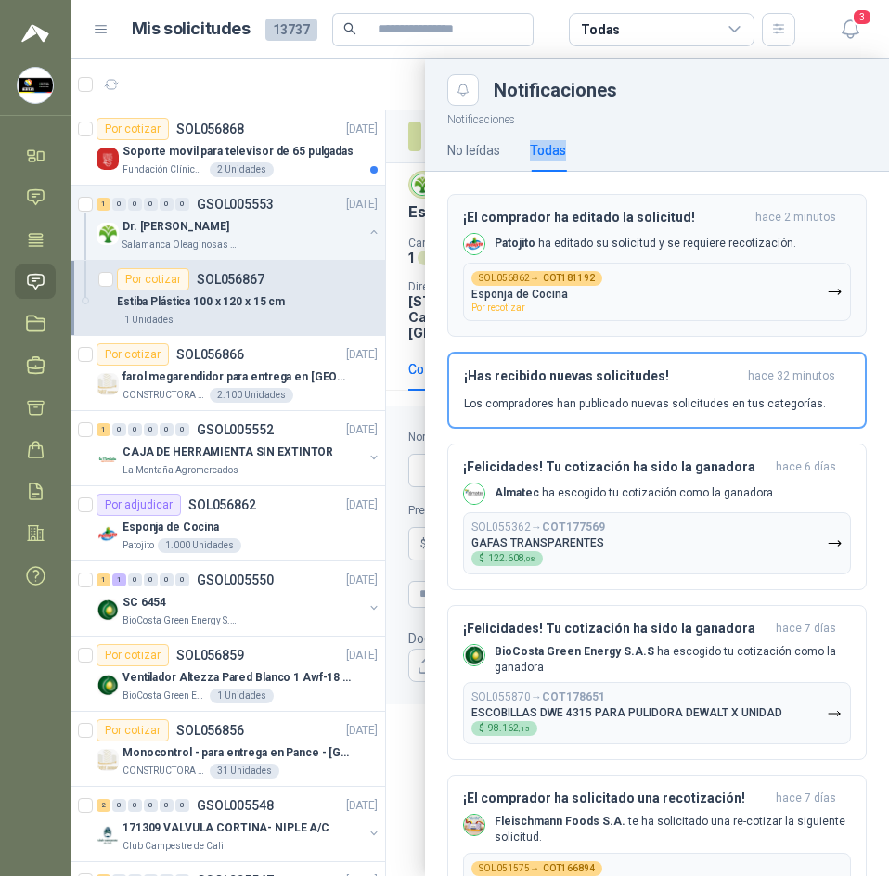
click at [650, 240] on p "Patojito ha editado su solicitud y se requiere recotización." at bounding box center [646, 244] width 302 height 16
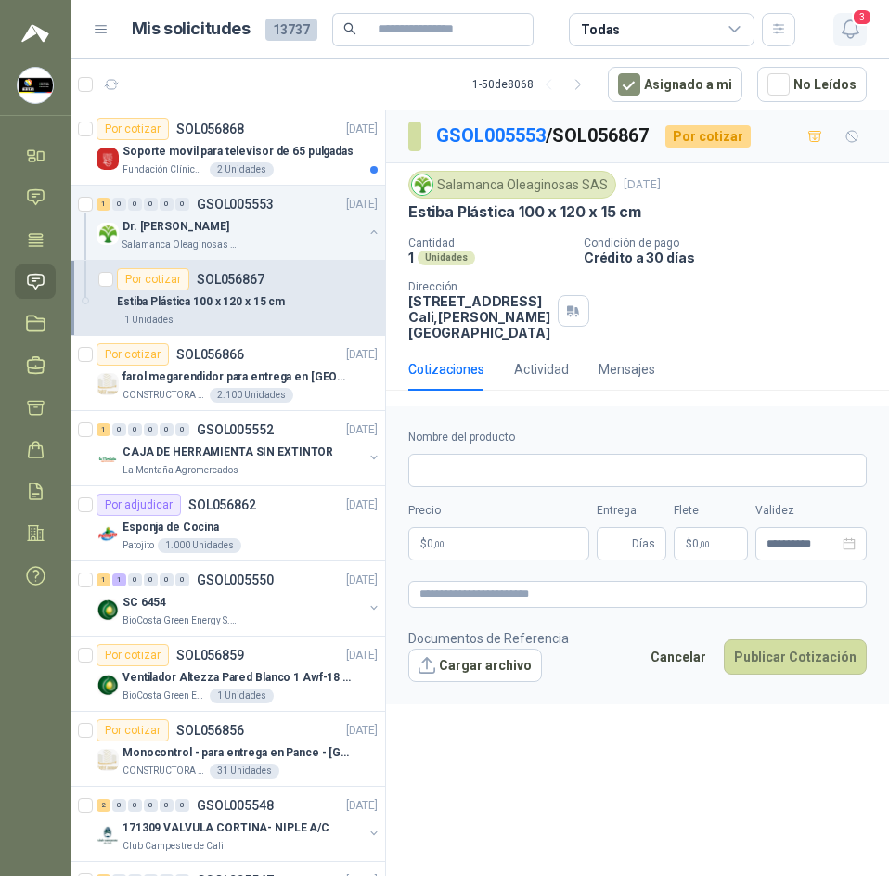
click at [856, 34] on icon "button" at bounding box center [850, 29] width 16 height 18
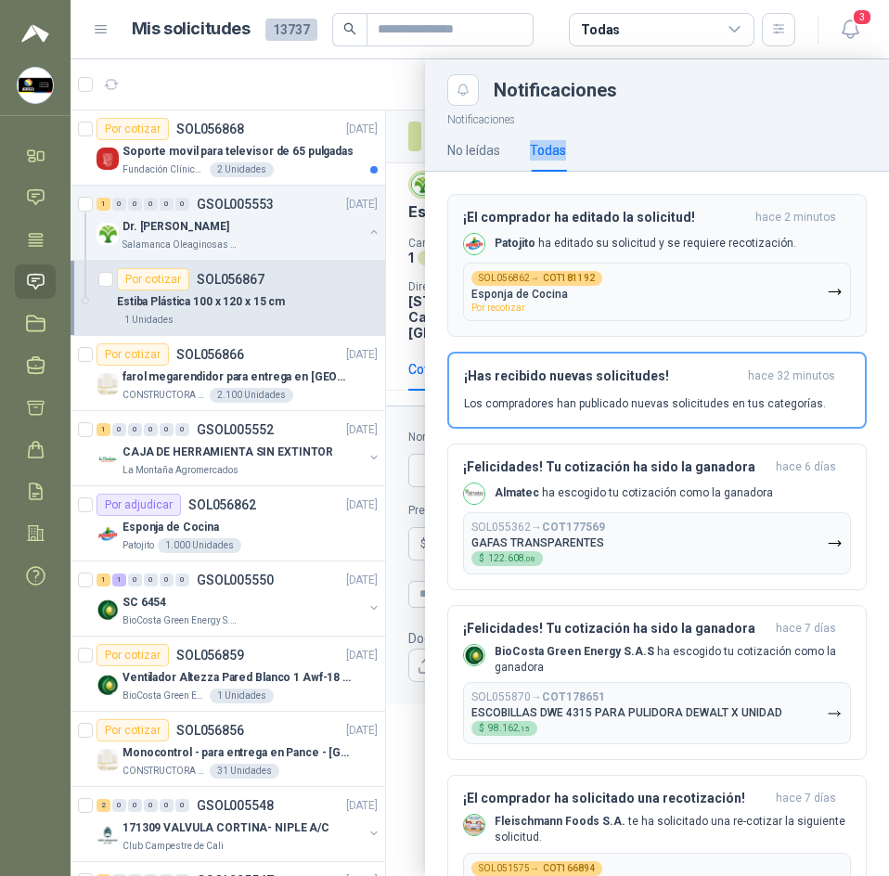
click at [636, 256] on div "¡El comprador ha editado la solicitud! hace 2 minutos Patojito ha editado su so…" at bounding box center [657, 265] width 388 height 111
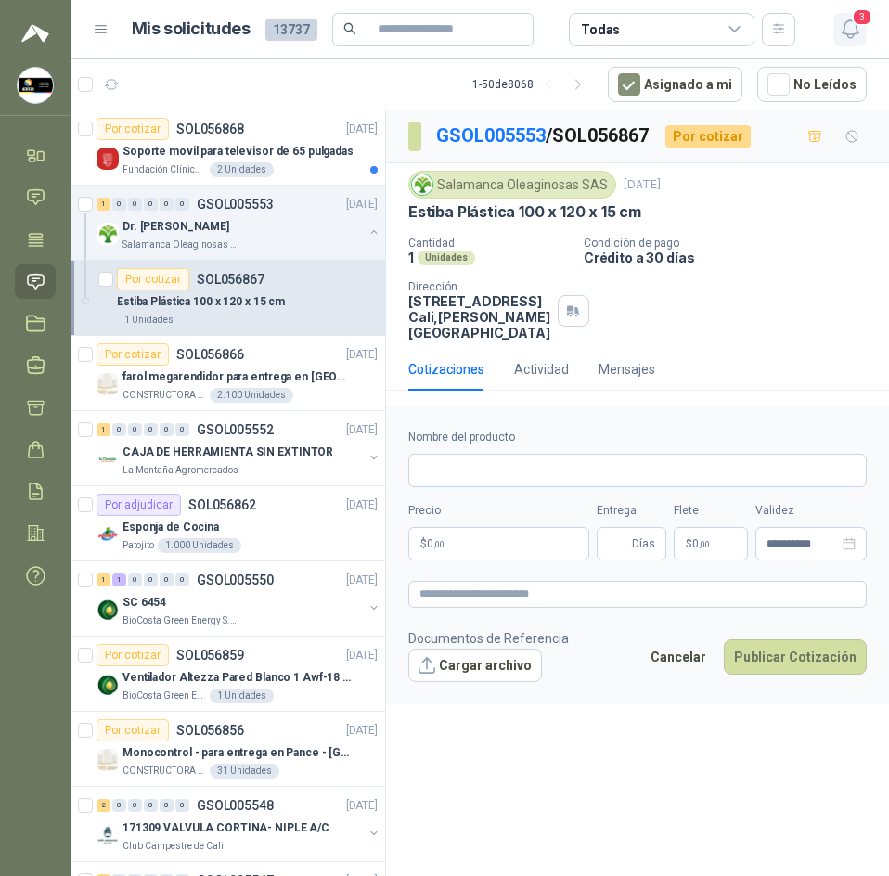
click at [861, 16] on span "3" at bounding box center [862, 17] width 20 height 18
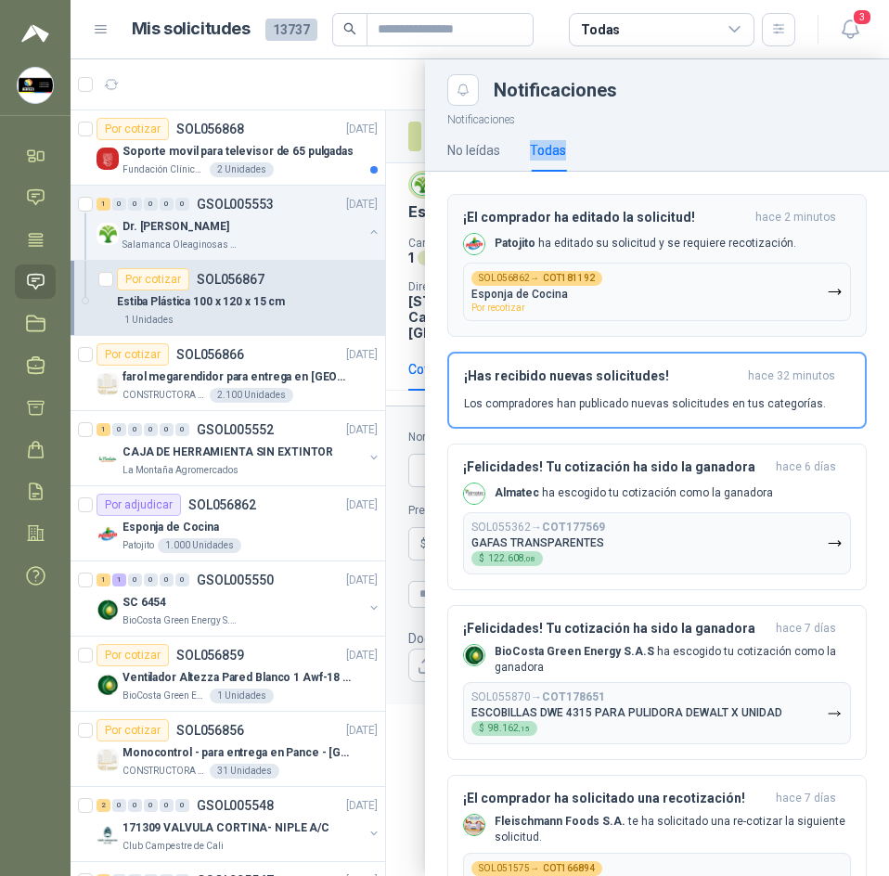
click at [588, 294] on div "SOL056862 → COT181192 Esponja de Cocina Por recotizar" at bounding box center [537, 292] width 131 height 42
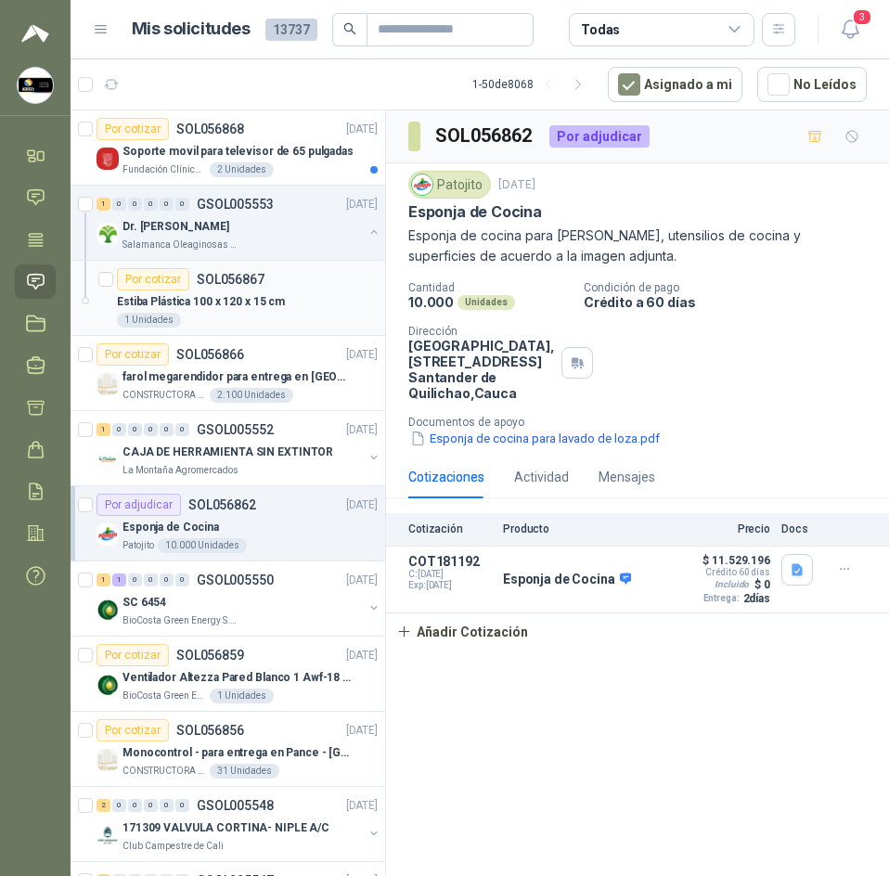
click at [214, 308] on p "Estiba Plástica 100 x 120 x 15 cm" at bounding box center [201, 302] width 168 height 18
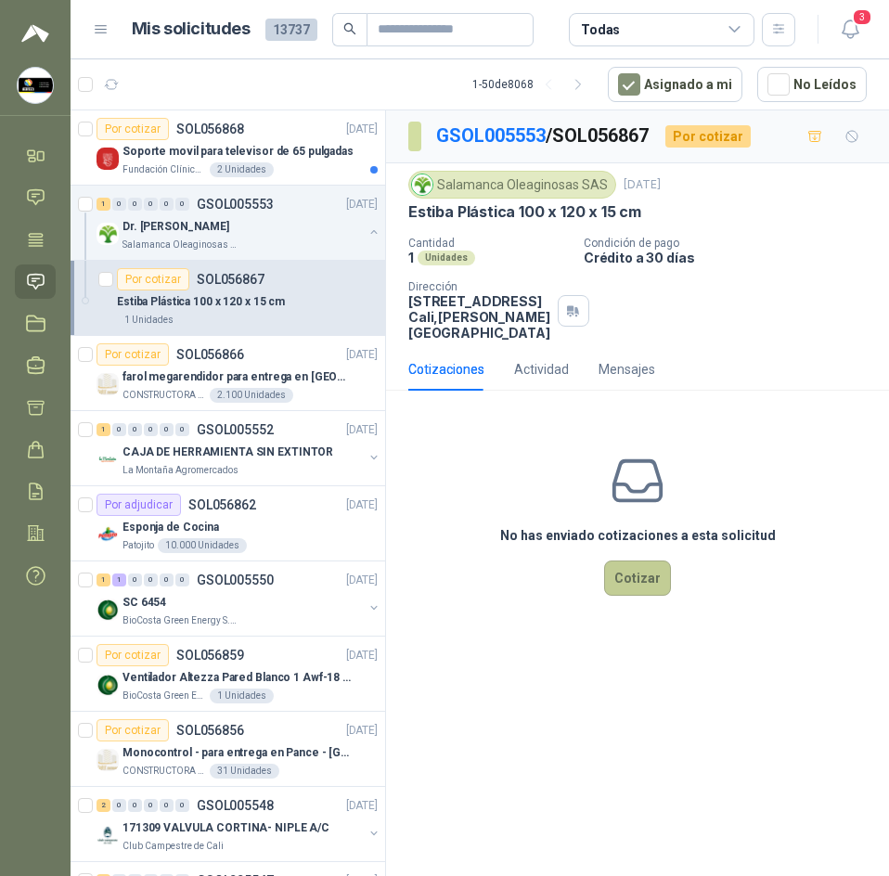
click at [635, 582] on button "Cotizar" at bounding box center [637, 578] width 67 height 35
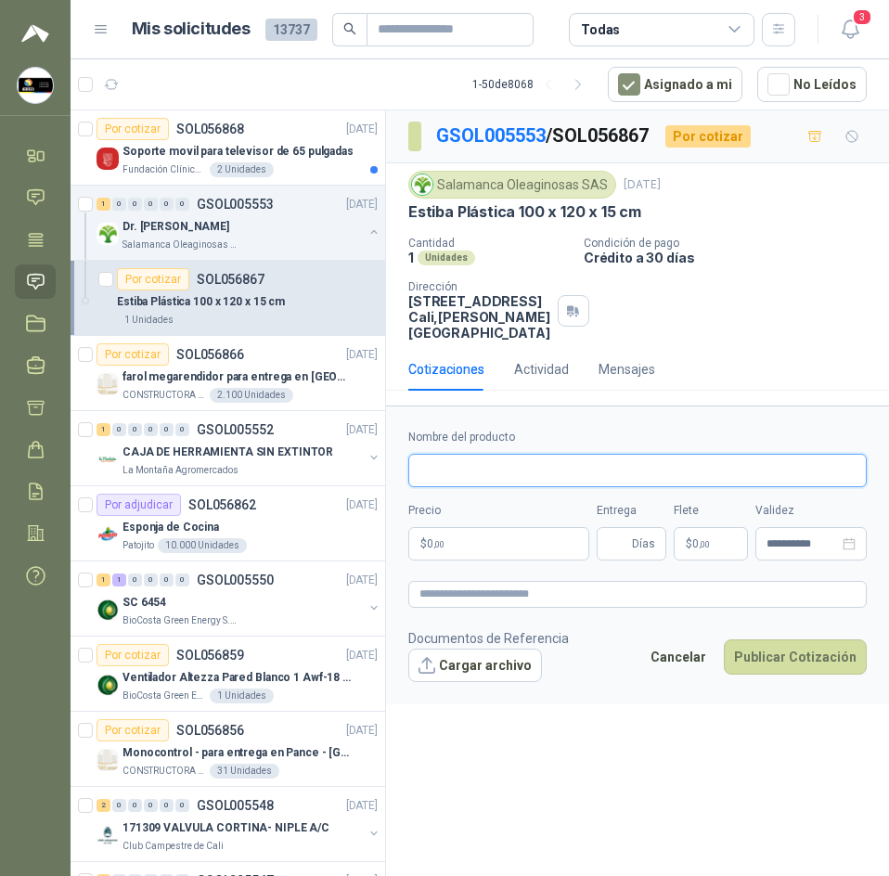
click at [539, 473] on input "Nombre del producto" at bounding box center [638, 470] width 459 height 33
paste input "**********"
type input "**********"
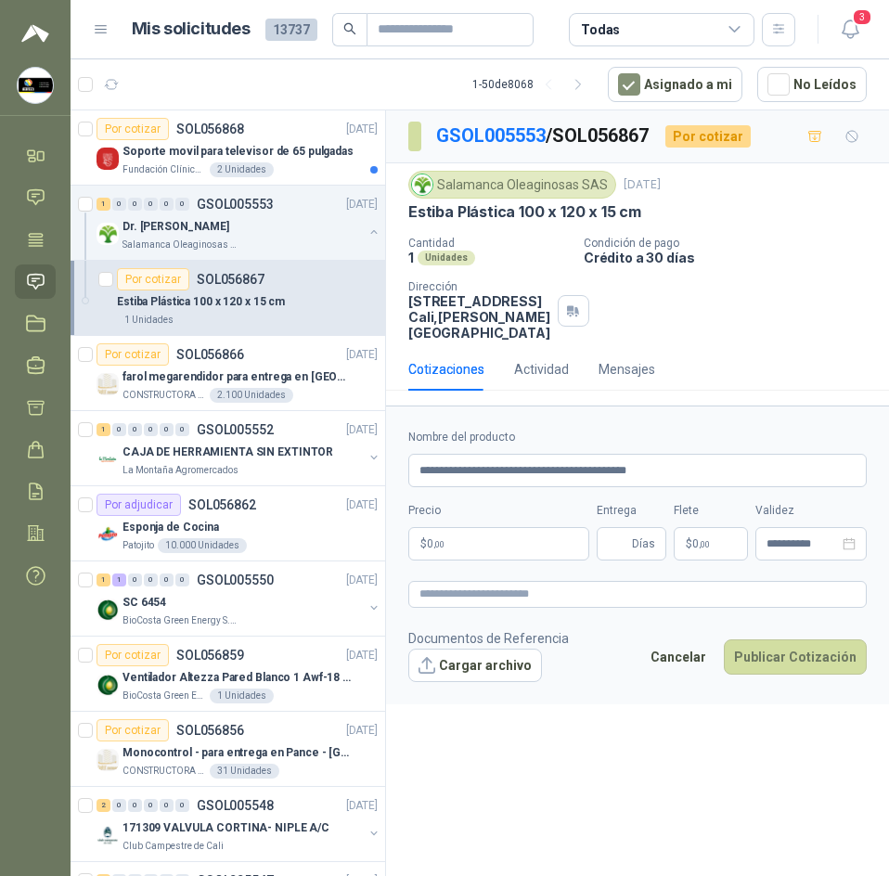
click at [655, 612] on form "**********" at bounding box center [637, 555] width 503 height 298
click at [658, 587] on textarea at bounding box center [638, 594] width 459 height 27
paste textarea "**********"
type textarea "**********"
click at [620, 543] on input "Entrega" at bounding box center [618, 544] width 20 height 32
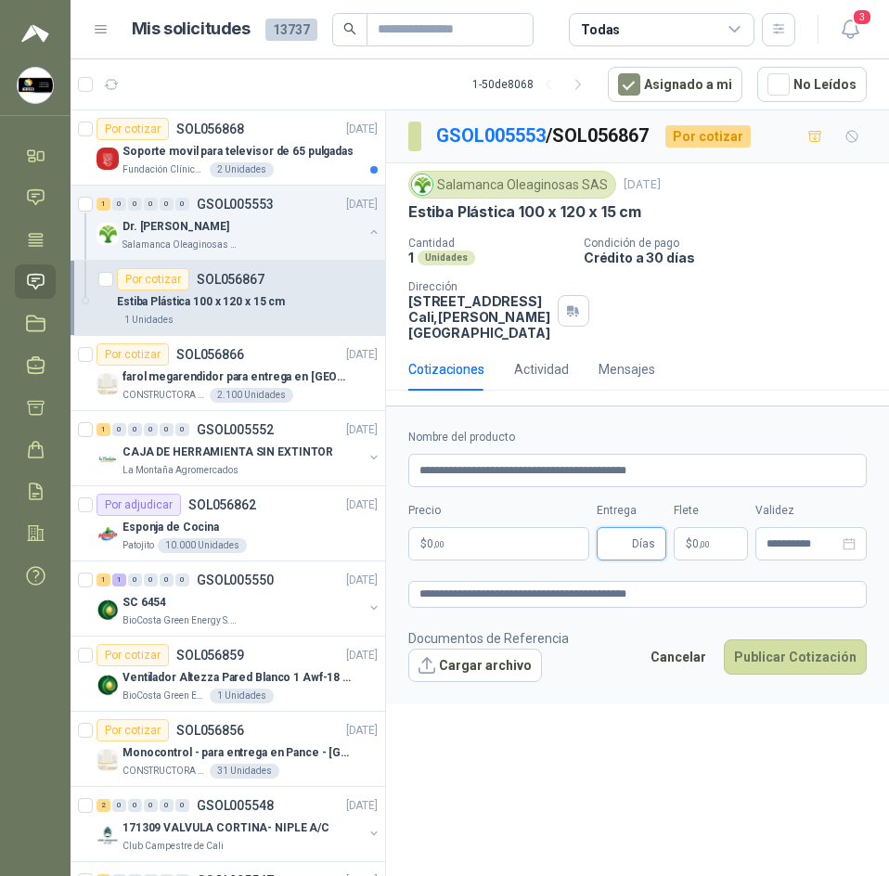
type input "*"
click at [699, 546] on span ",00" at bounding box center [704, 544] width 11 height 10
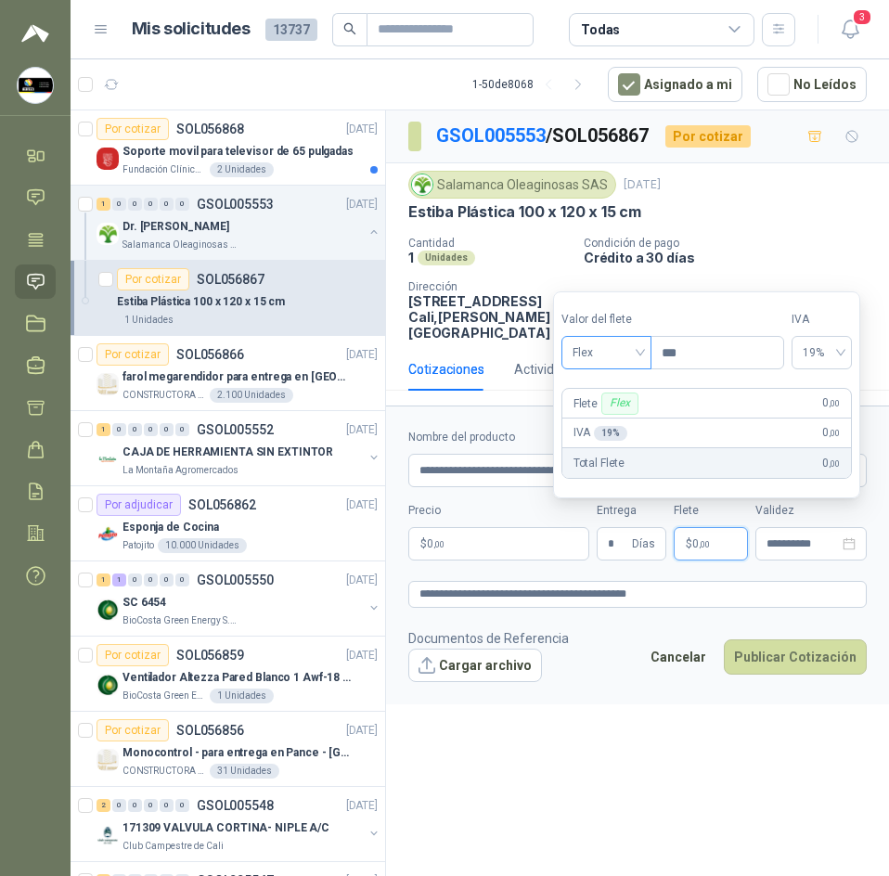
click at [619, 337] on input "search" at bounding box center [607, 351] width 68 height 28
click at [605, 413] on div "Incluido" at bounding box center [609, 421] width 64 height 20
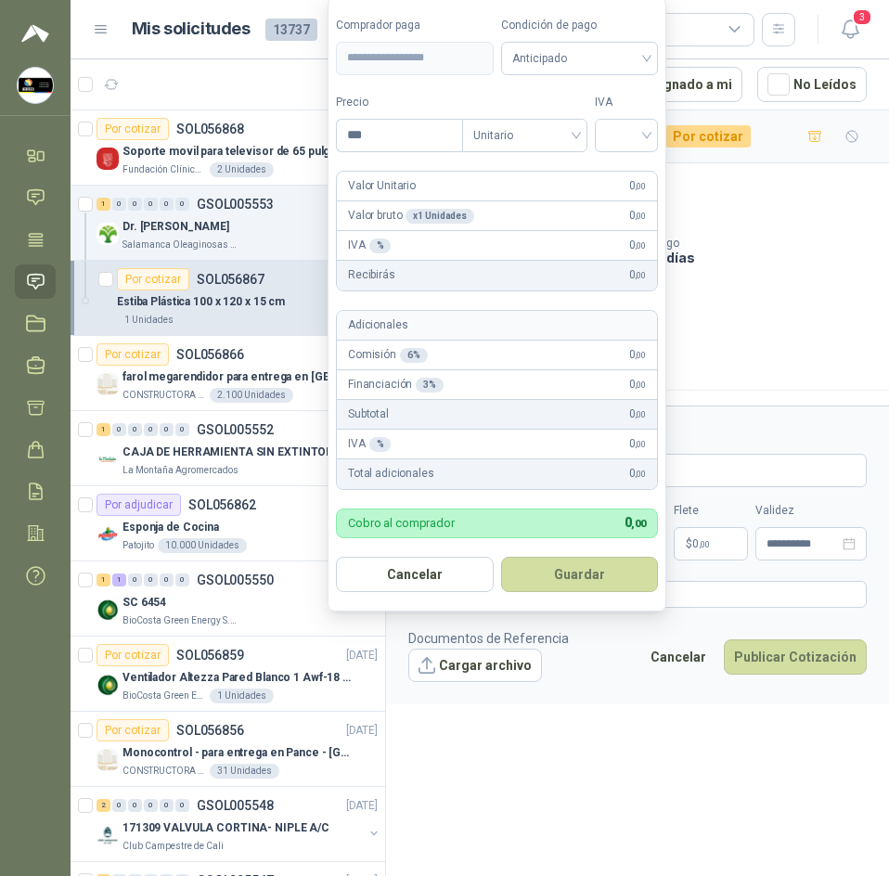
click at [523, 548] on body "Sandra Delgado Soluciones Industriales D&D Inicio Chat Tareas Solicitudes Licit…" at bounding box center [444, 438] width 889 height 876
click at [616, 66] on span "Anticipado" at bounding box center [580, 59] width 136 height 28
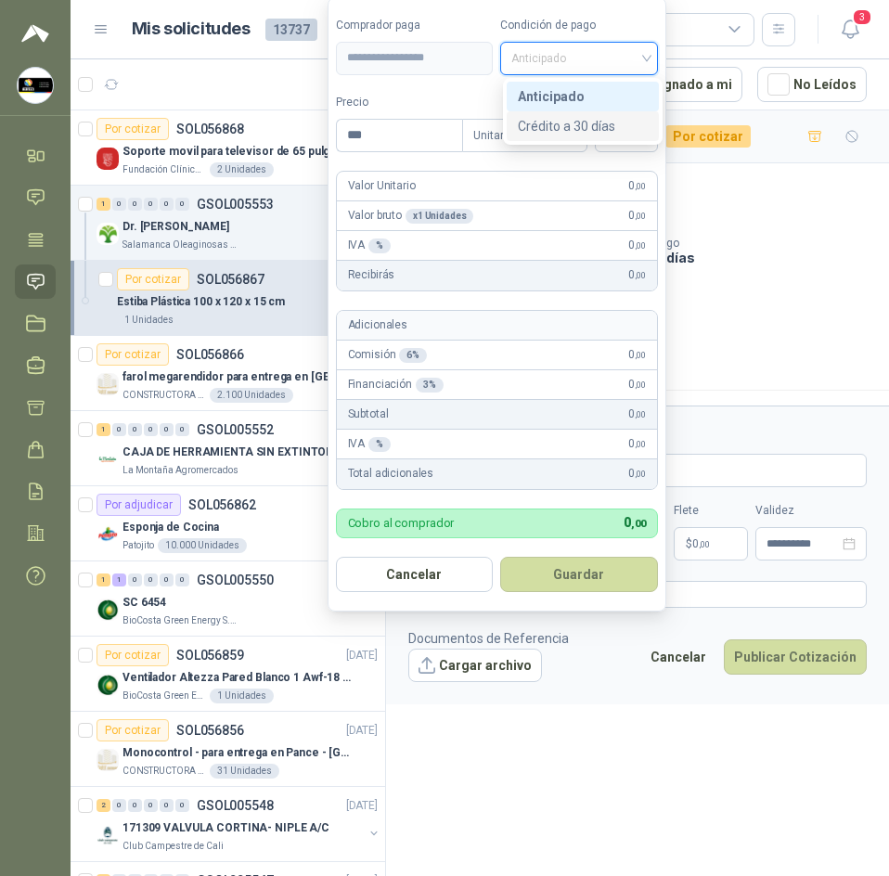
click at [626, 131] on div "Crédito a 30 días" at bounding box center [583, 126] width 130 height 20
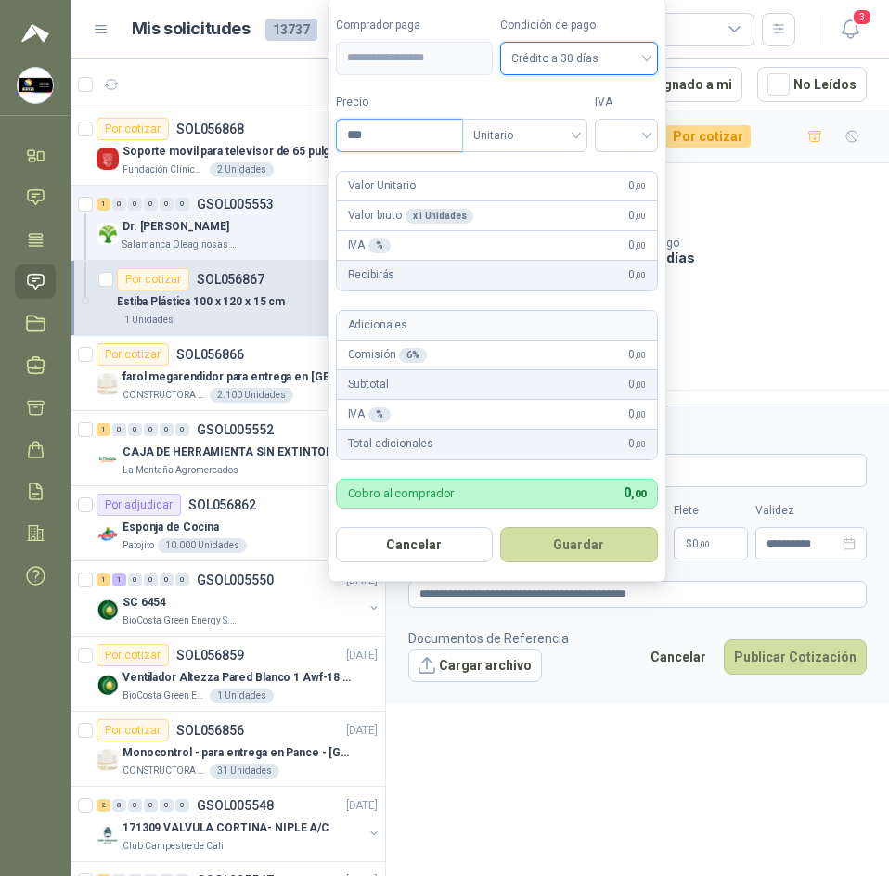
click at [410, 143] on input "***" at bounding box center [399, 136] width 125 height 32
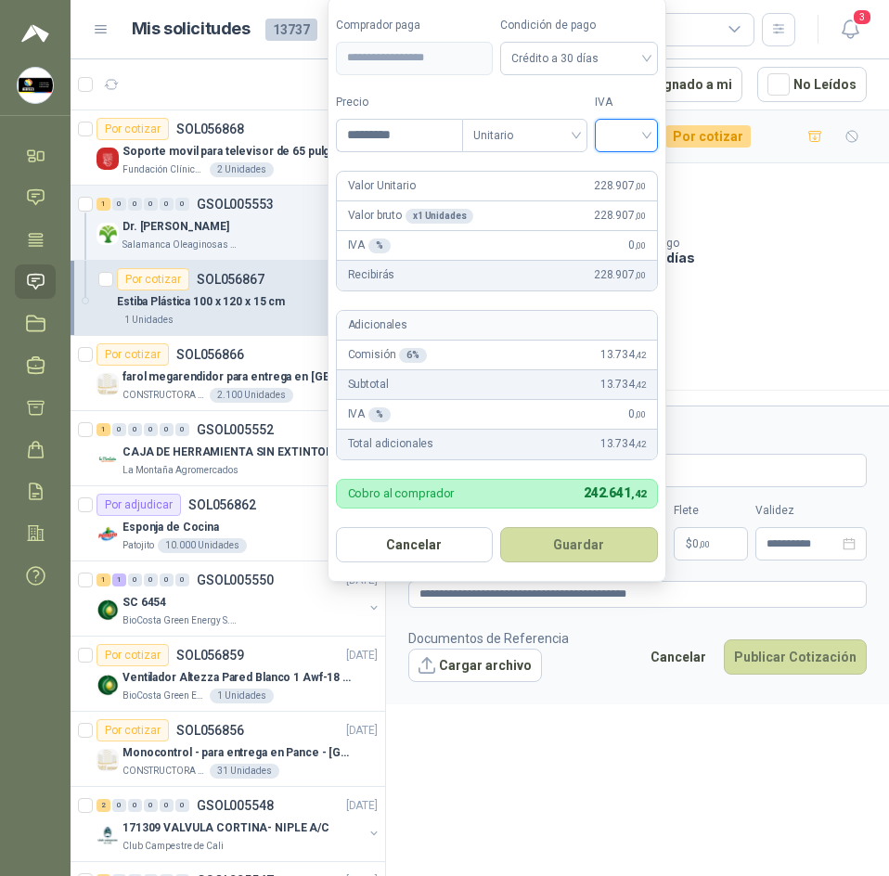
click at [647, 140] on input "search" at bounding box center [626, 134] width 41 height 28
click at [629, 176] on div "19%" at bounding box center [631, 173] width 34 height 20
click at [775, 221] on div "Estiba Plástica 100 x 120 x 15 cm" at bounding box center [638, 211] width 459 height 19
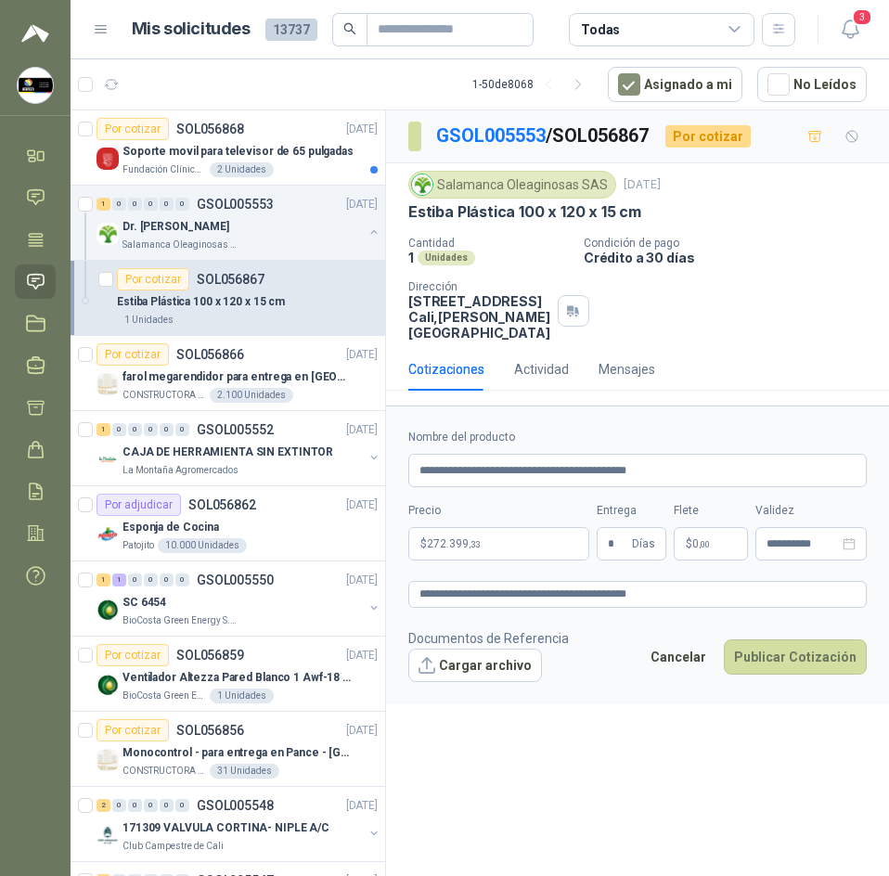
click at [507, 561] on form "**********" at bounding box center [637, 555] width 503 height 298
click at [519, 550] on body "Sandra Delgado Soluciones Industriales D&D Inicio Chat Tareas Solicitudes Licit…" at bounding box center [444, 438] width 889 height 876
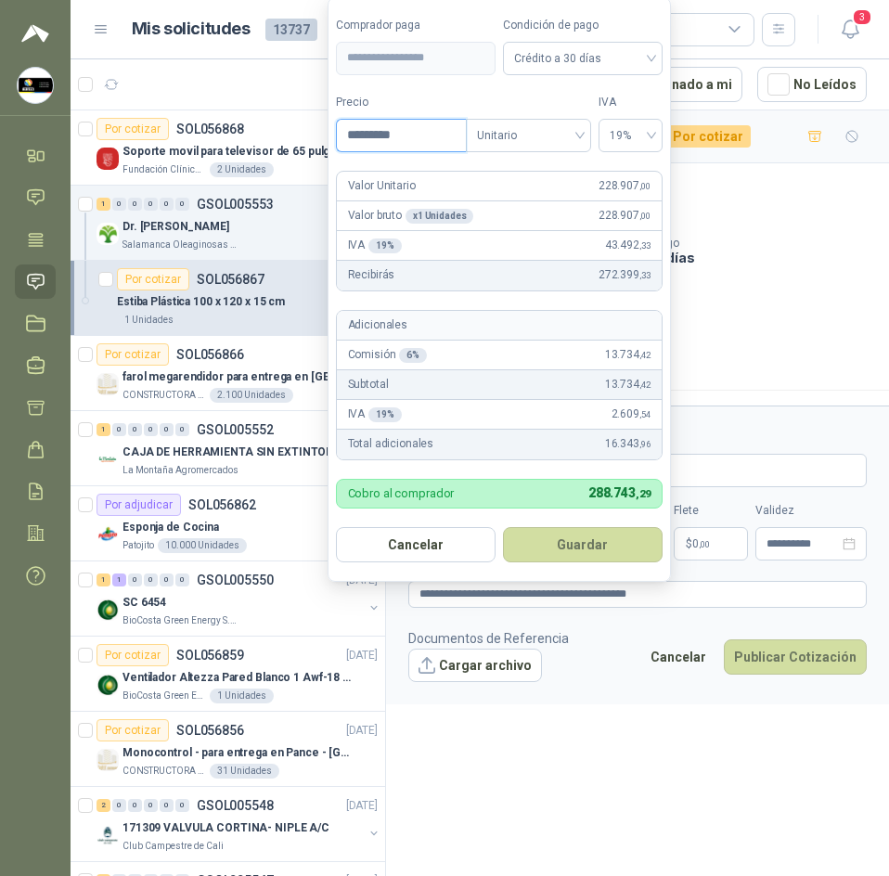
click at [441, 136] on input "*********" at bounding box center [401, 136] width 129 height 32
type input "*********"
click at [568, 560] on button "Guardar" at bounding box center [583, 544] width 160 height 35
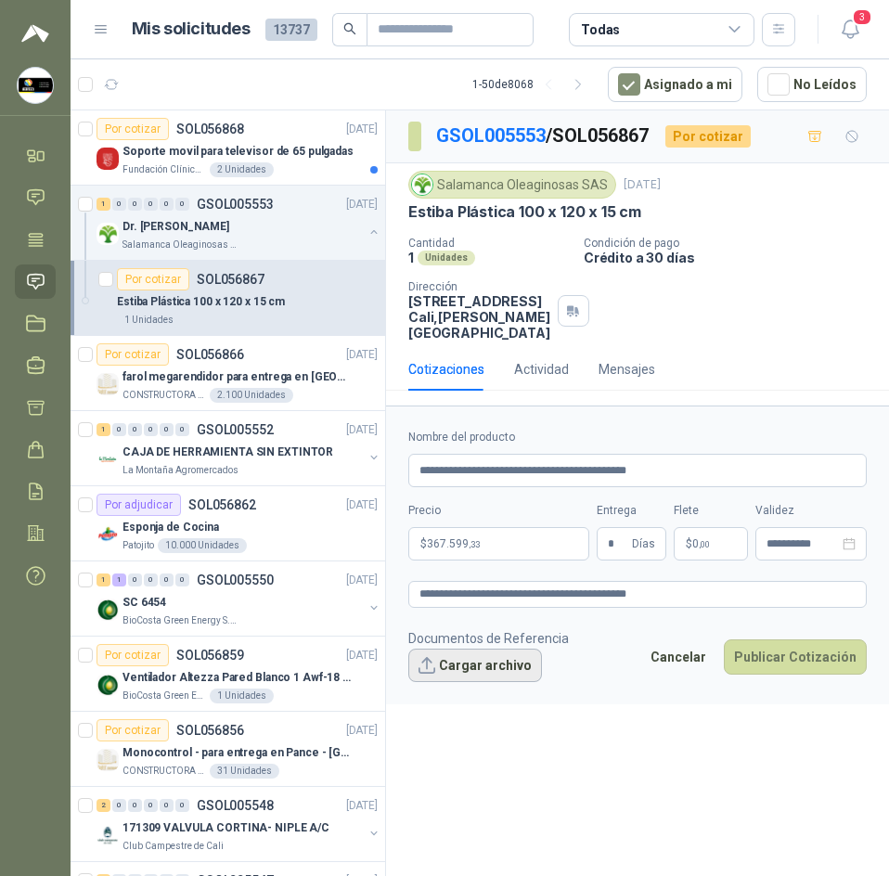
click at [480, 667] on button "Cargar archivo" at bounding box center [476, 665] width 134 height 33
click at [413, 91] on article "1 - 50 de 8068 Asignado a mi No Leídos" at bounding box center [480, 84] width 819 height 50
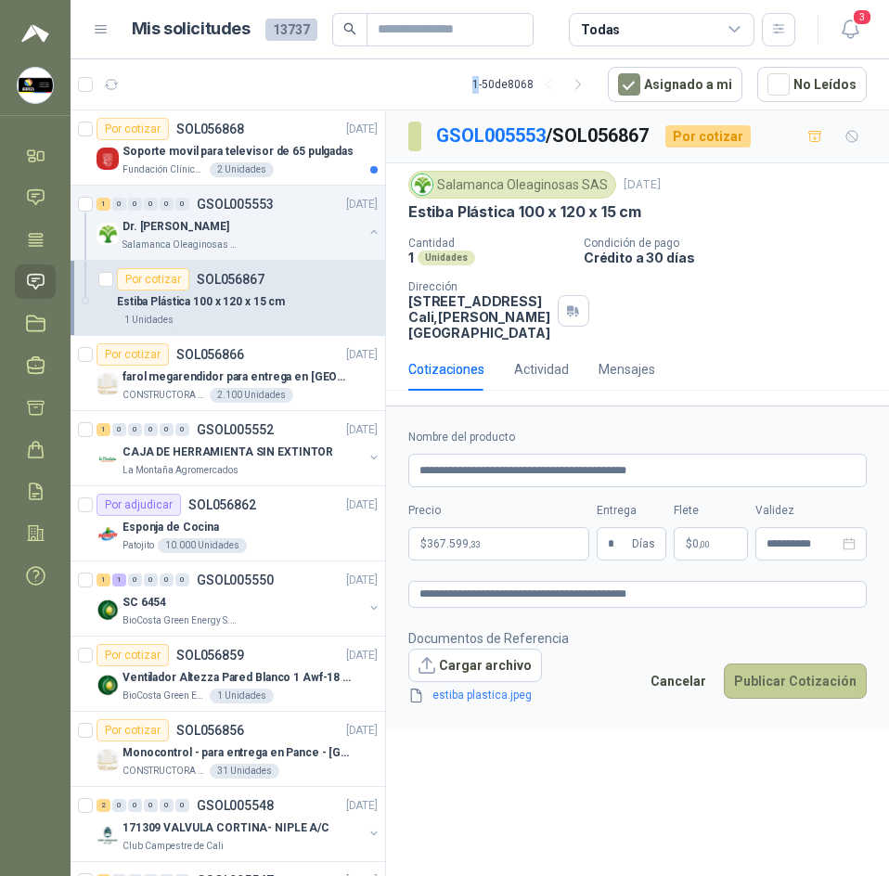
click at [798, 688] on button "Publicar Cotización" at bounding box center [795, 681] width 143 height 35
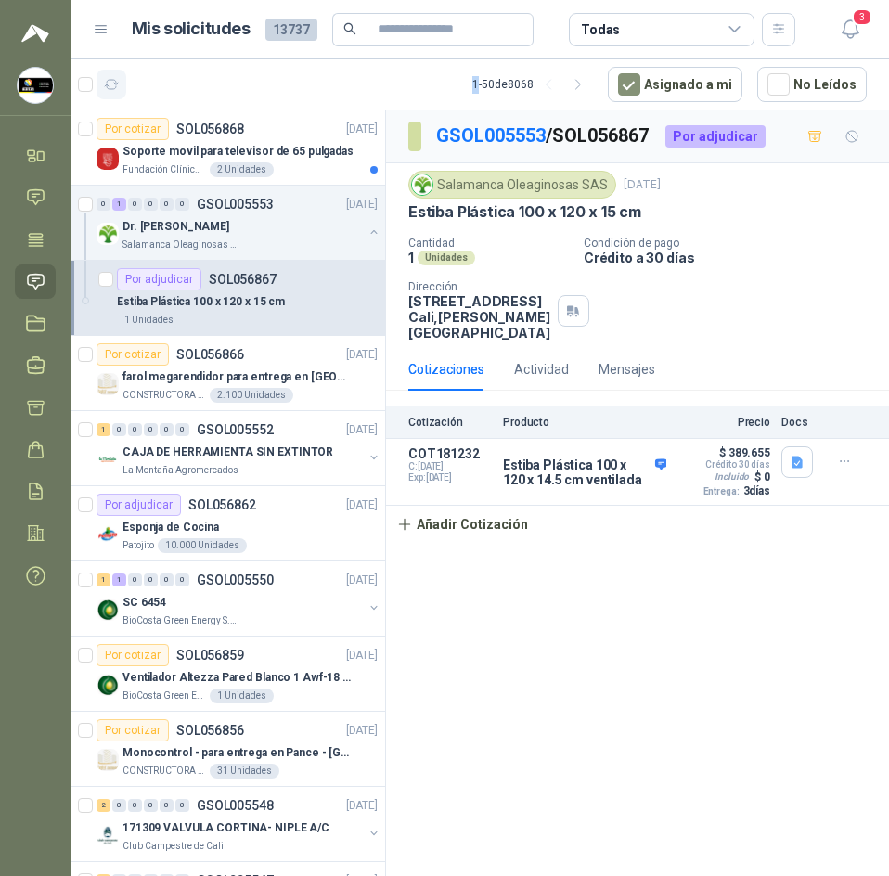
click at [108, 84] on icon "button" at bounding box center [112, 85] width 16 height 16
click at [166, 162] on p "Fundación Clínica Shaio" at bounding box center [165, 169] width 84 height 15
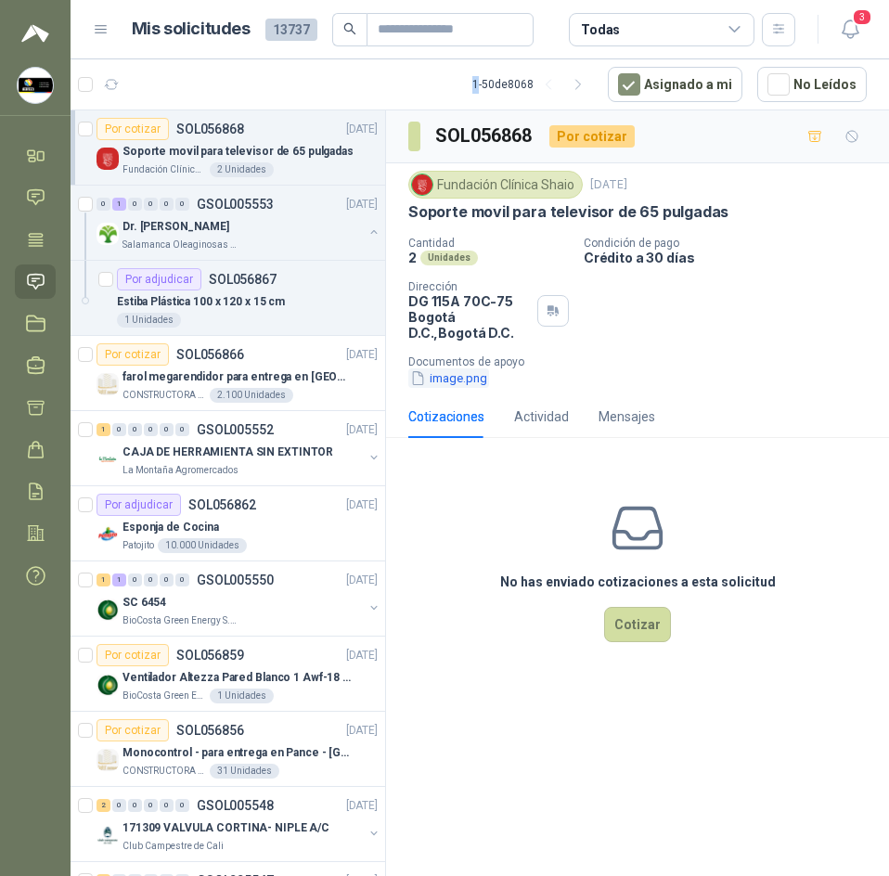
click at [452, 378] on button "image.png" at bounding box center [449, 378] width 81 height 19
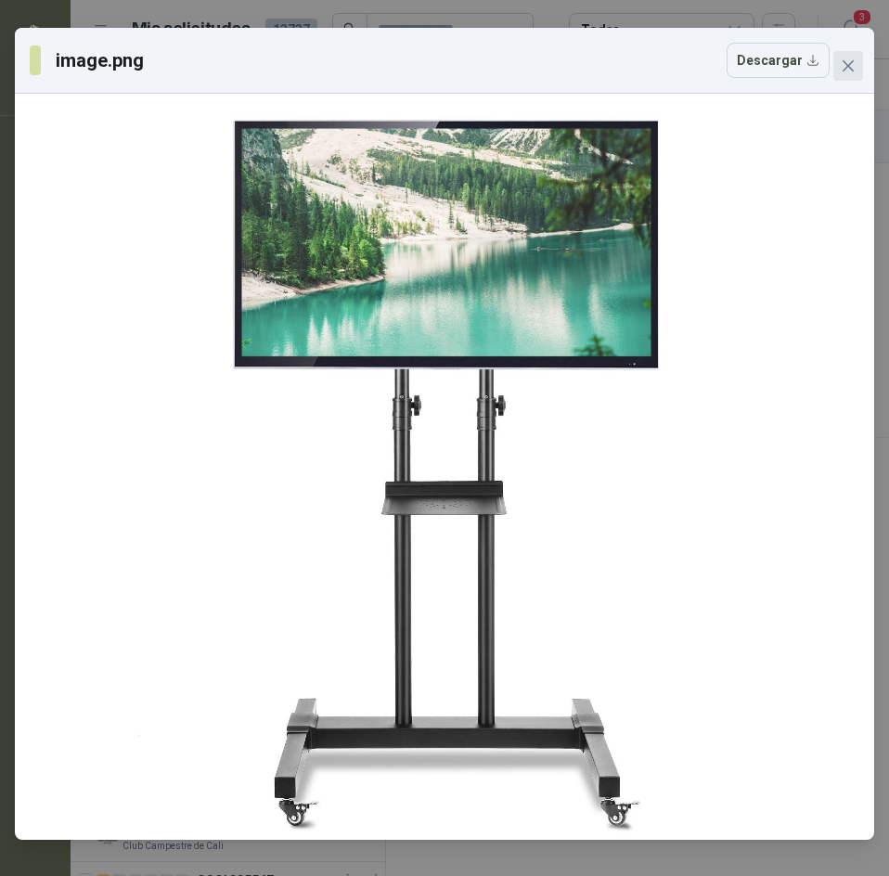
click at [852, 71] on icon "close" at bounding box center [848, 65] width 15 height 15
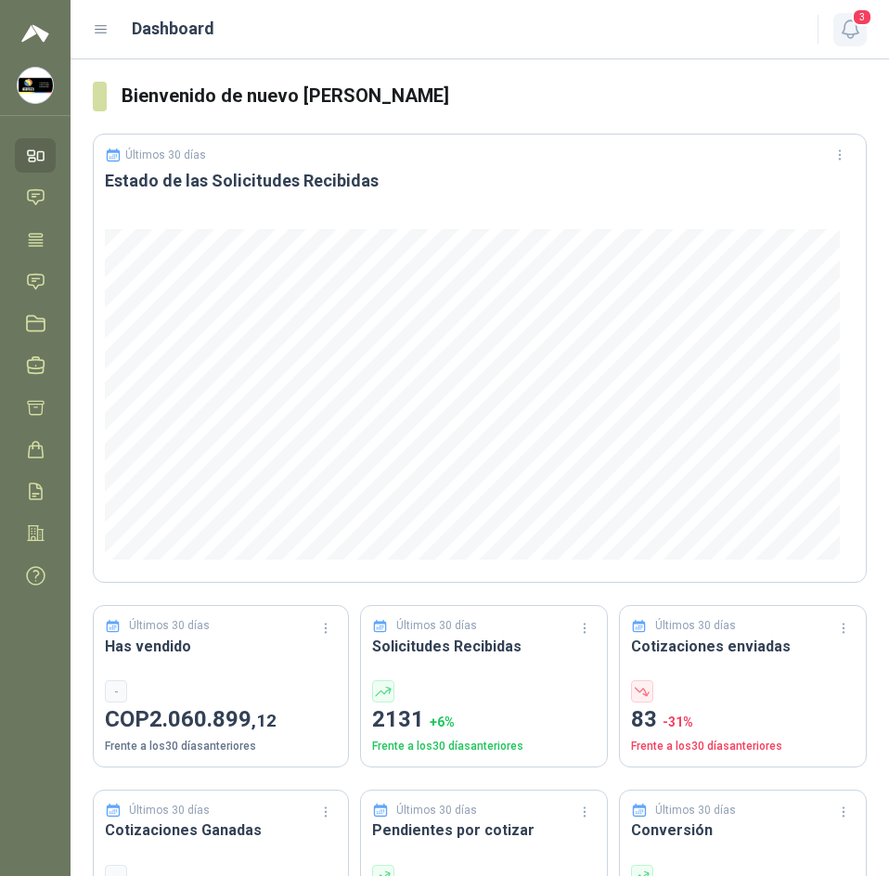
click at [856, 32] on icon "button" at bounding box center [850, 29] width 23 height 23
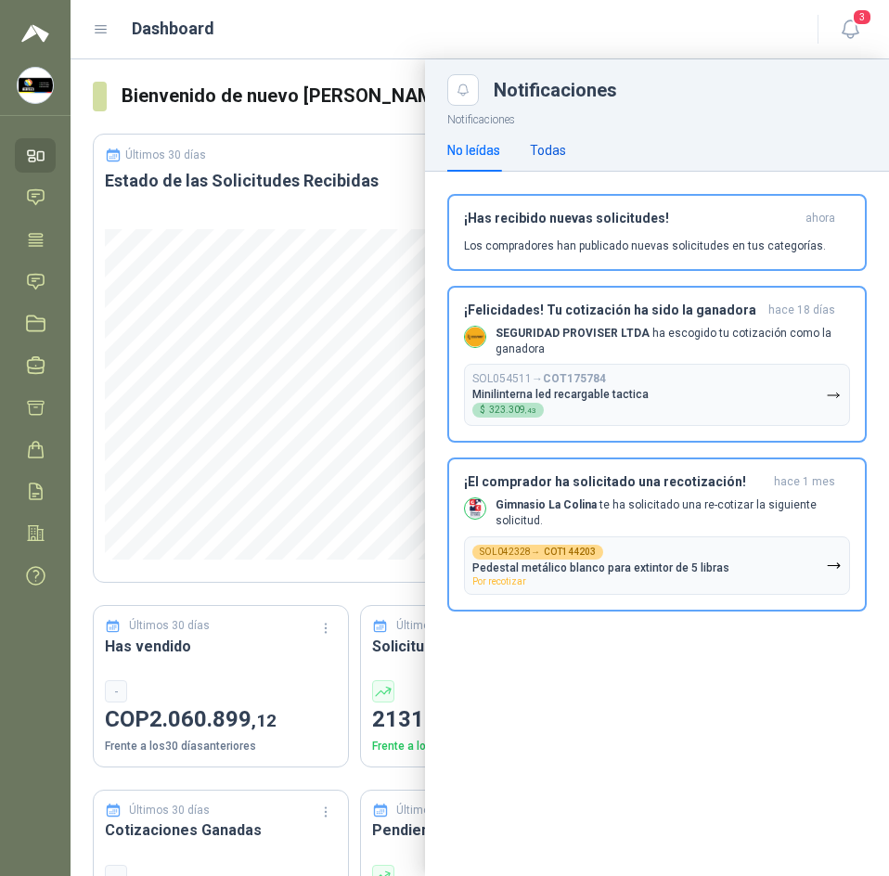
click at [556, 158] on div "Todas" at bounding box center [548, 150] width 36 height 20
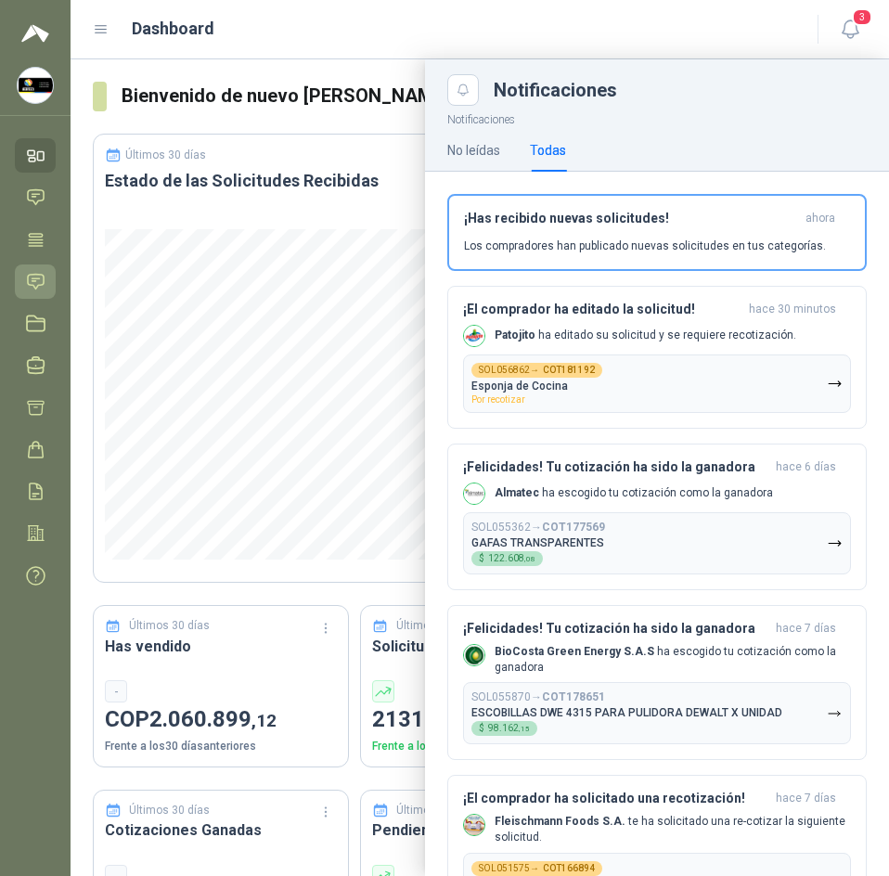
click at [34, 287] on icon at bounding box center [36, 281] width 16 height 15
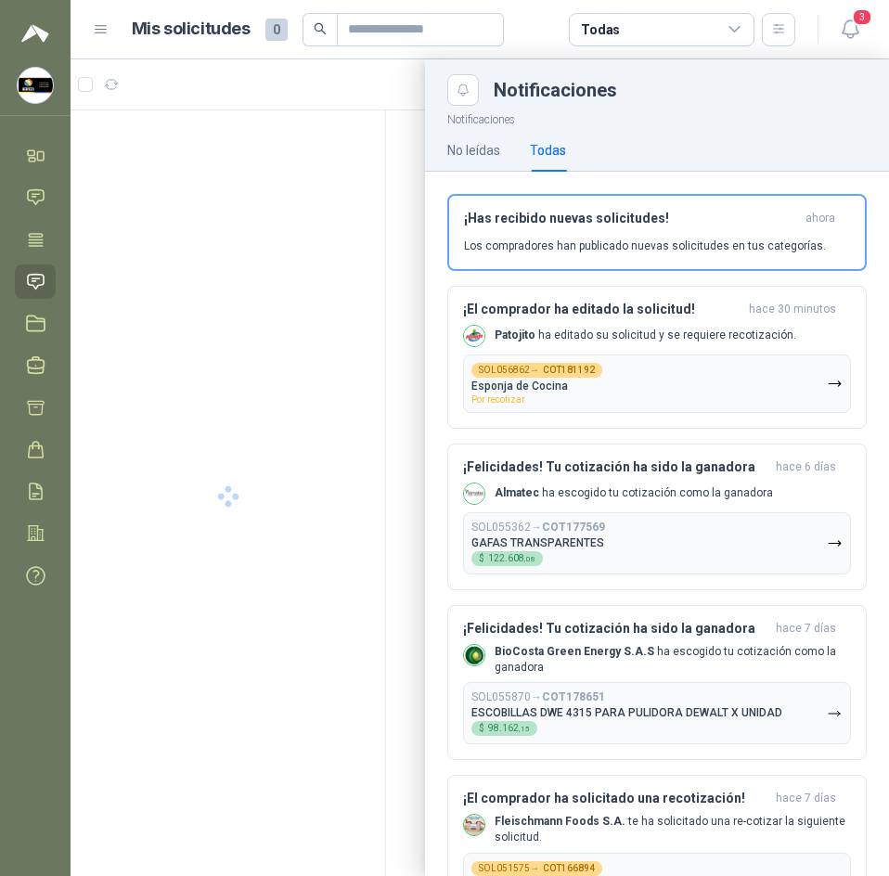
click at [544, 39] on article "Mis solicitudes 0 Todas" at bounding box center [464, 29] width 665 height 33
click at [430, 89] on div "Notificaciones" at bounding box center [657, 82] width 464 height 46
click at [386, 79] on div at bounding box center [480, 467] width 819 height 817
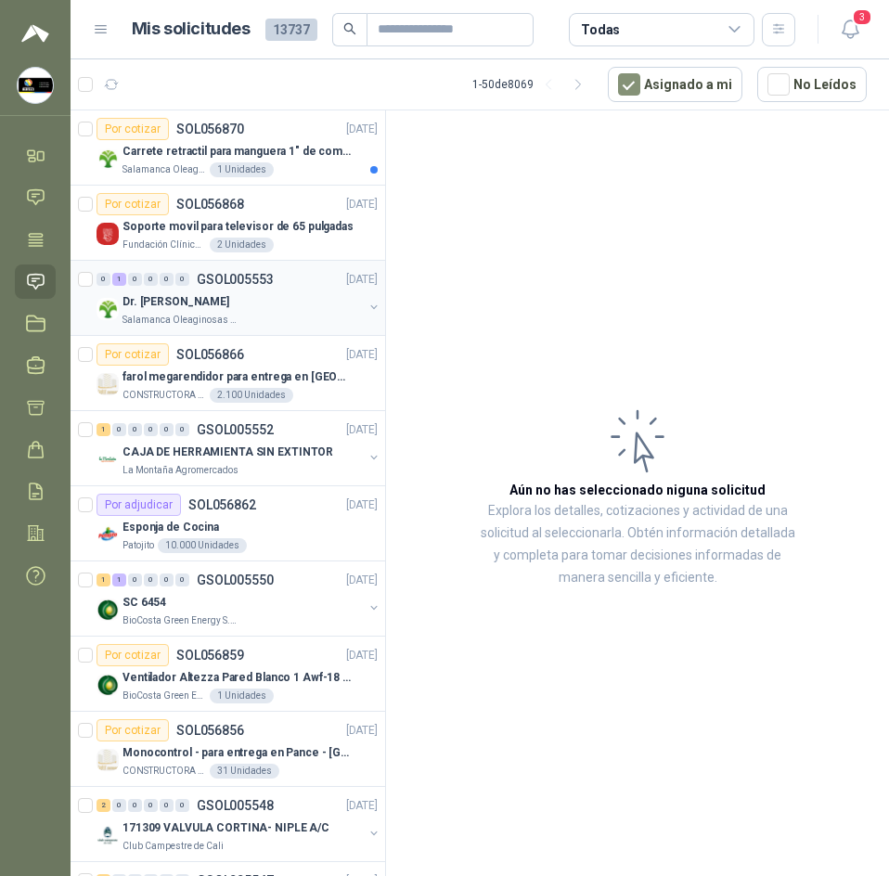
click at [212, 289] on div "0 1 0 0 0 0 GSOL005553 22/09/25" at bounding box center [239, 279] width 285 height 22
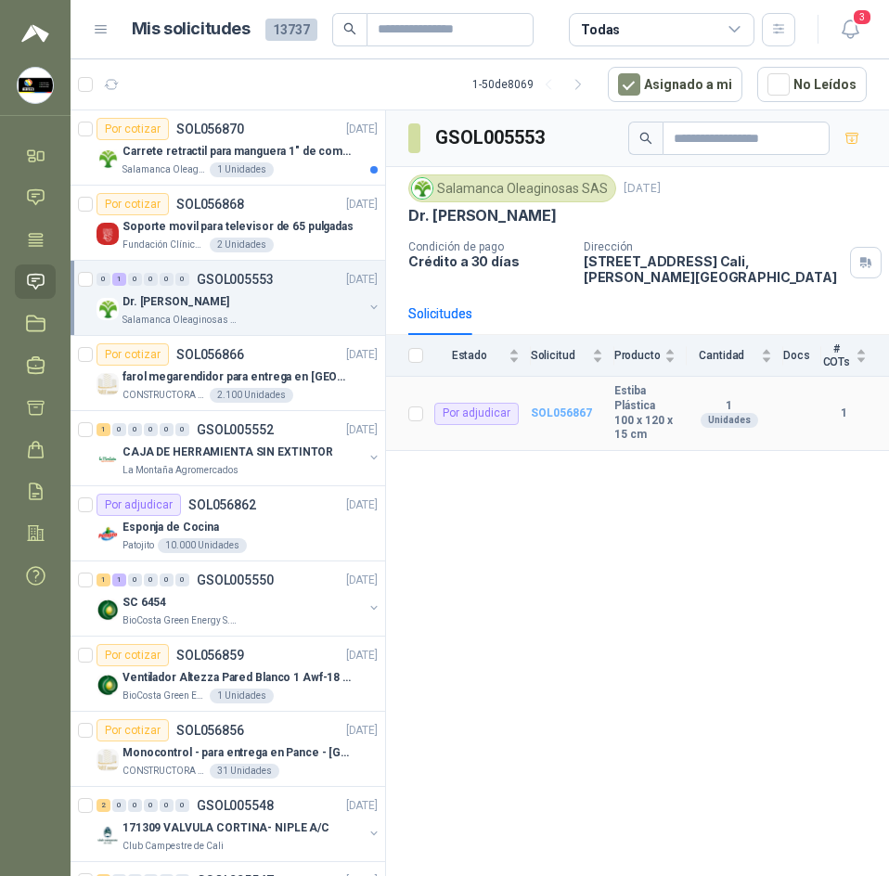
click at [567, 407] on b "SOL056867" at bounding box center [561, 413] width 61 height 13
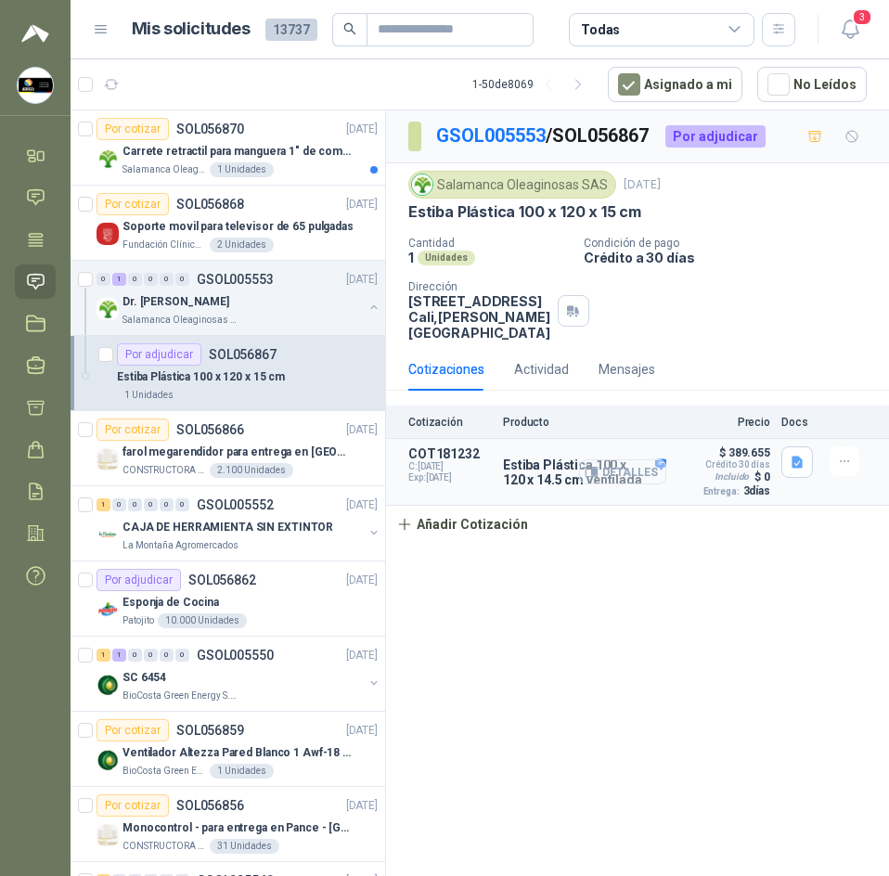
click at [629, 470] on button "Detalles" at bounding box center [622, 472] width 87 height 25
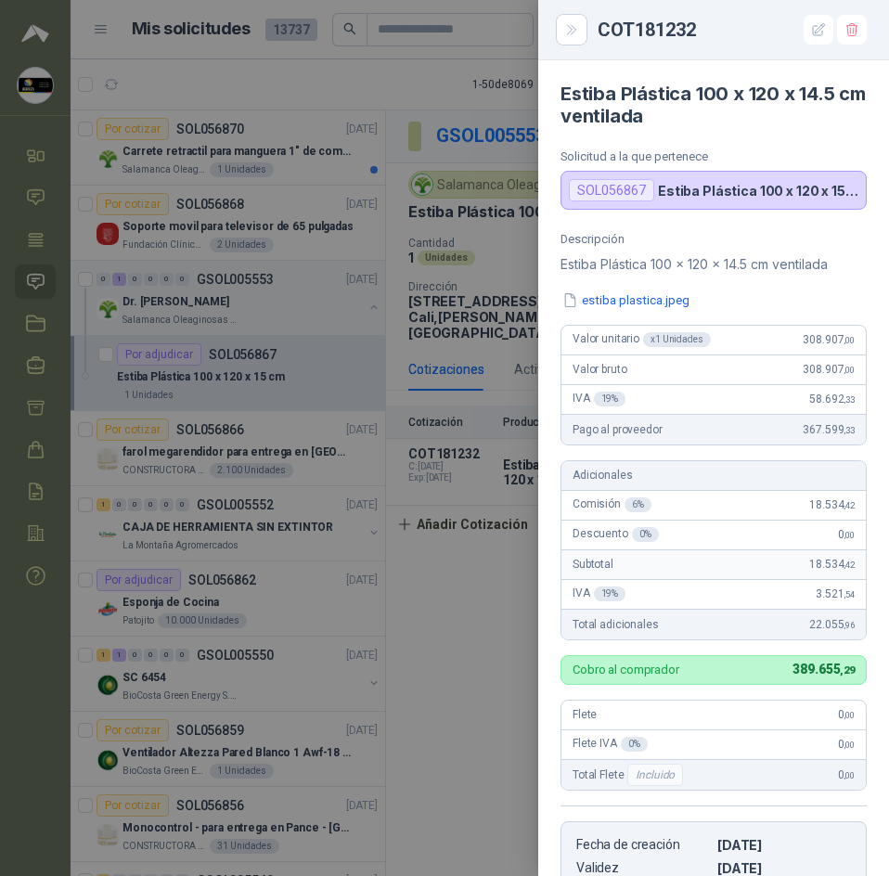
scroll to position [361, 0]
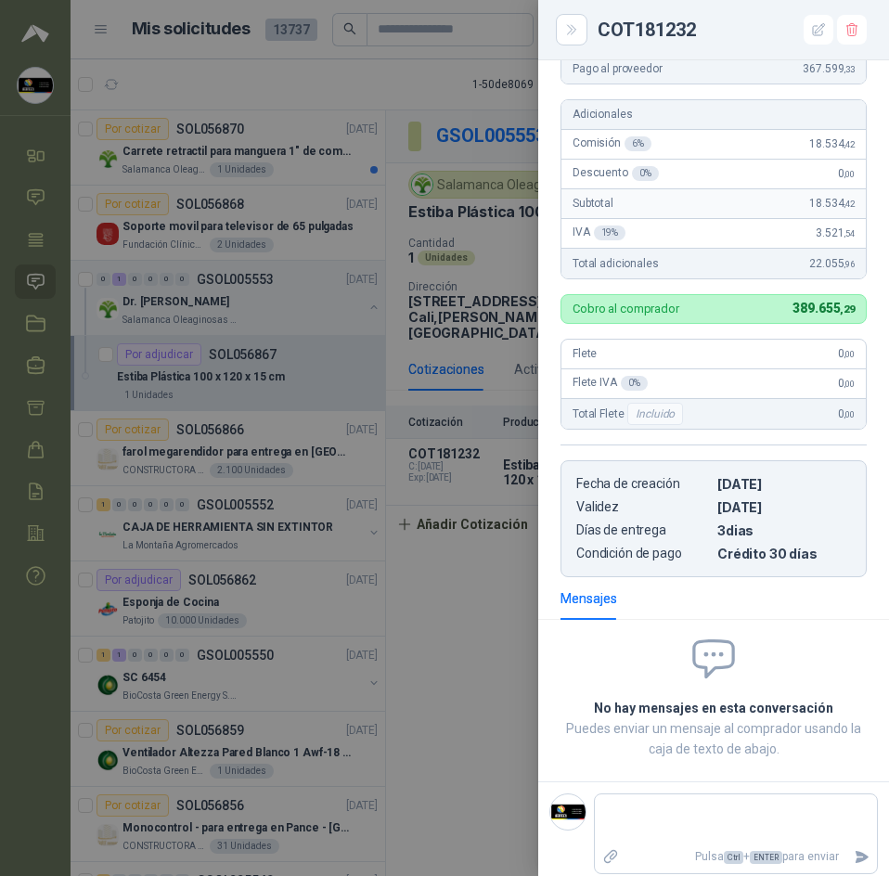
click at [511, 506] on div at bounding box center [444, 438] width 889 height 876
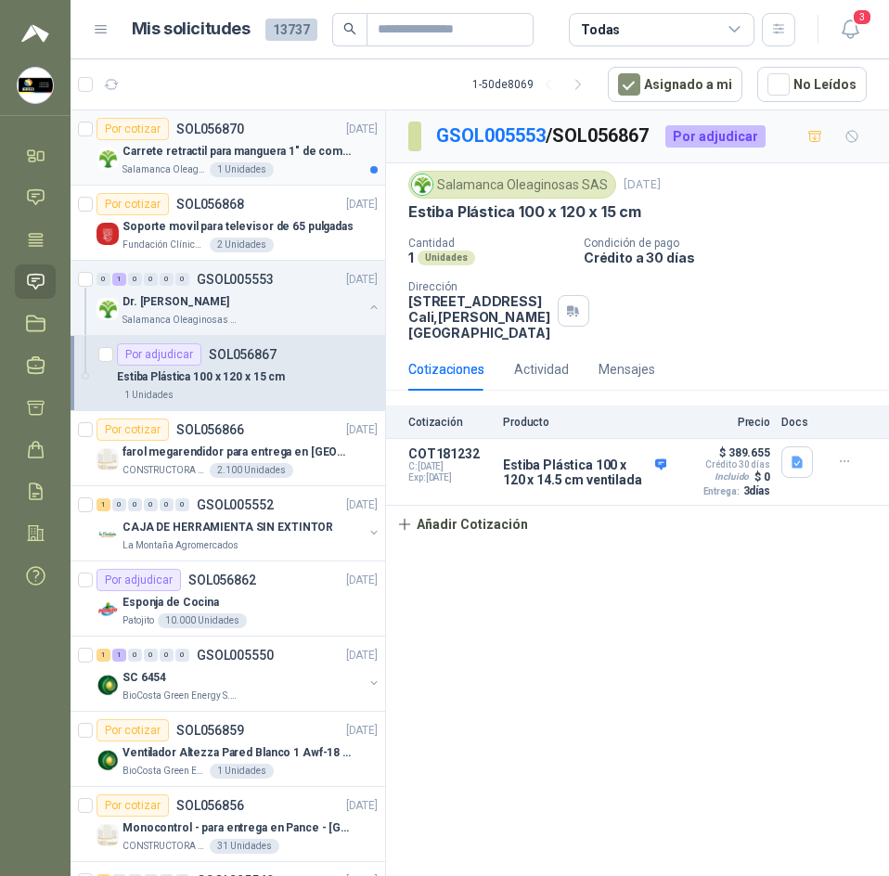
click at [230, 164] on div "1 Unidades" at bounding box center [242, 169] width 64 height 15
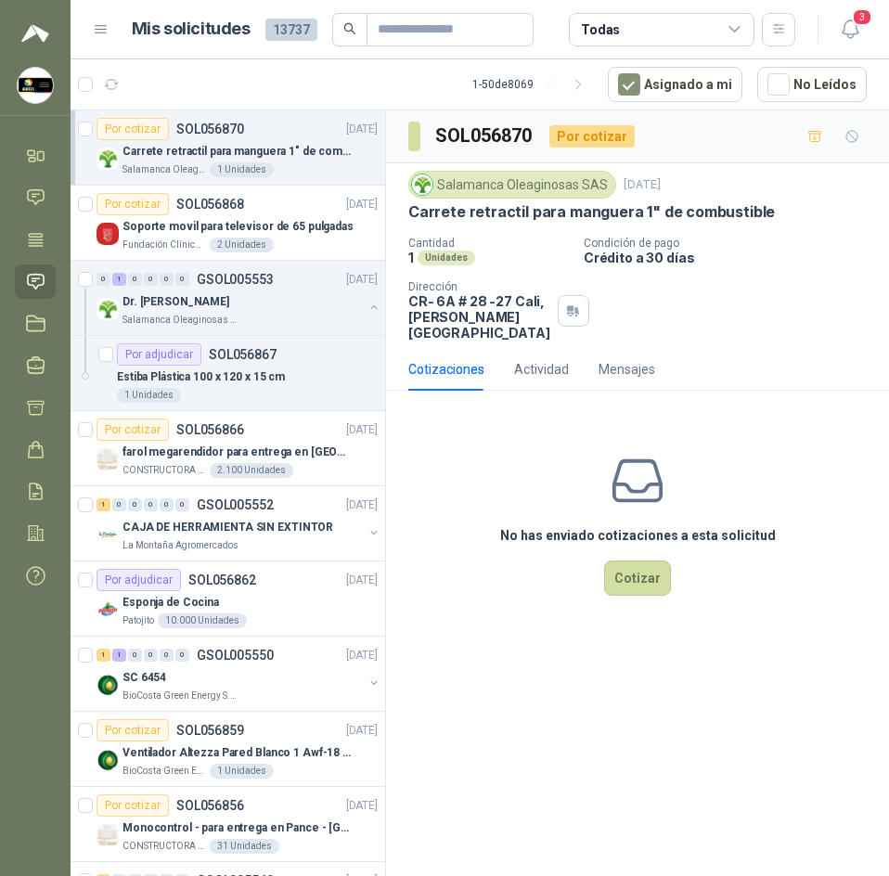
click at [554, 219] on p "Carrete retractil para manguera 1" de combustible" at bounding box center [592, 211] width 367 height 19
click at [420, 210] on p "Carrete retractil para manguera 1" de combustible" at bounding box center [592, 211] width 367 height 19
click at [522, 217] on p "Carrete retractil para manguera 1" de combustible" at bounding box center [592, 211] width 367 height 19
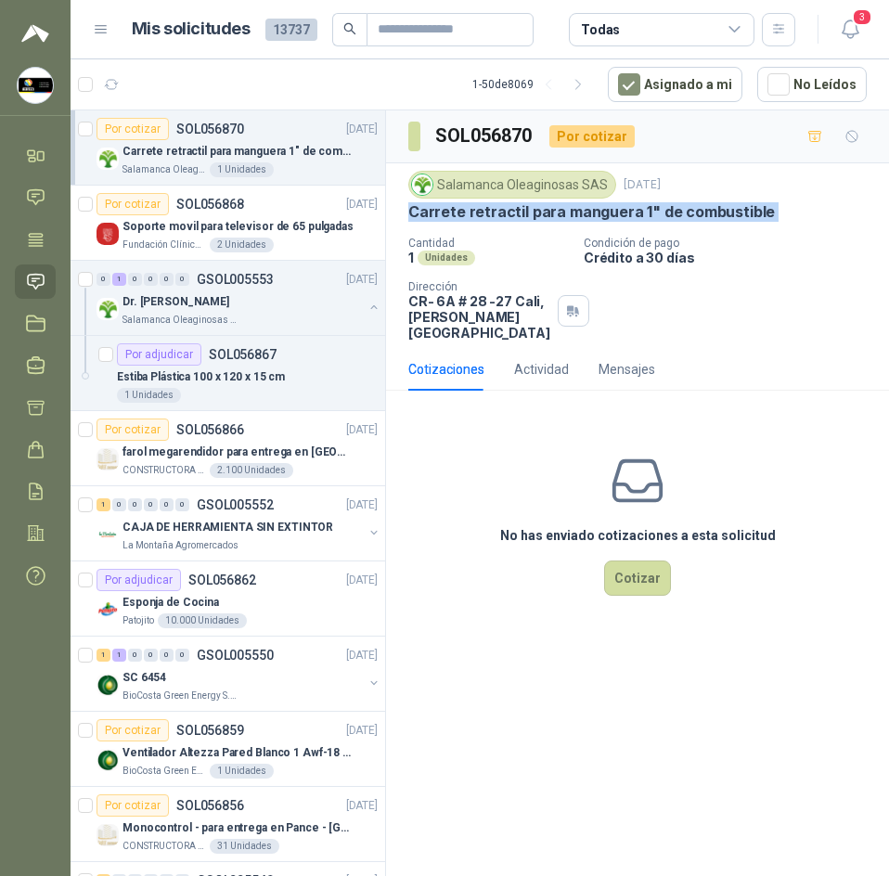
click at [522, 217] on p "Carrete retractil para manguera 1" de combustible" at bounding box center [592, 211] width 367 height 19
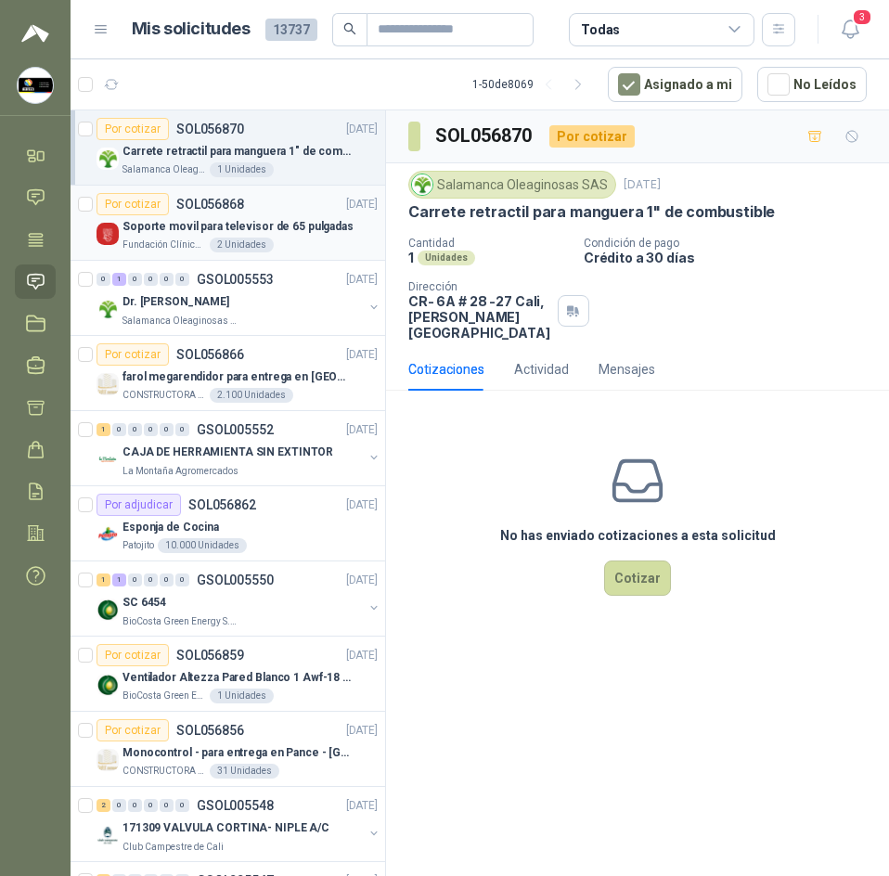
click at [162, 218] on p "Soporte movil para televisor de 65 pulgadas" at bounding box center [238, 227] width 231 height 18
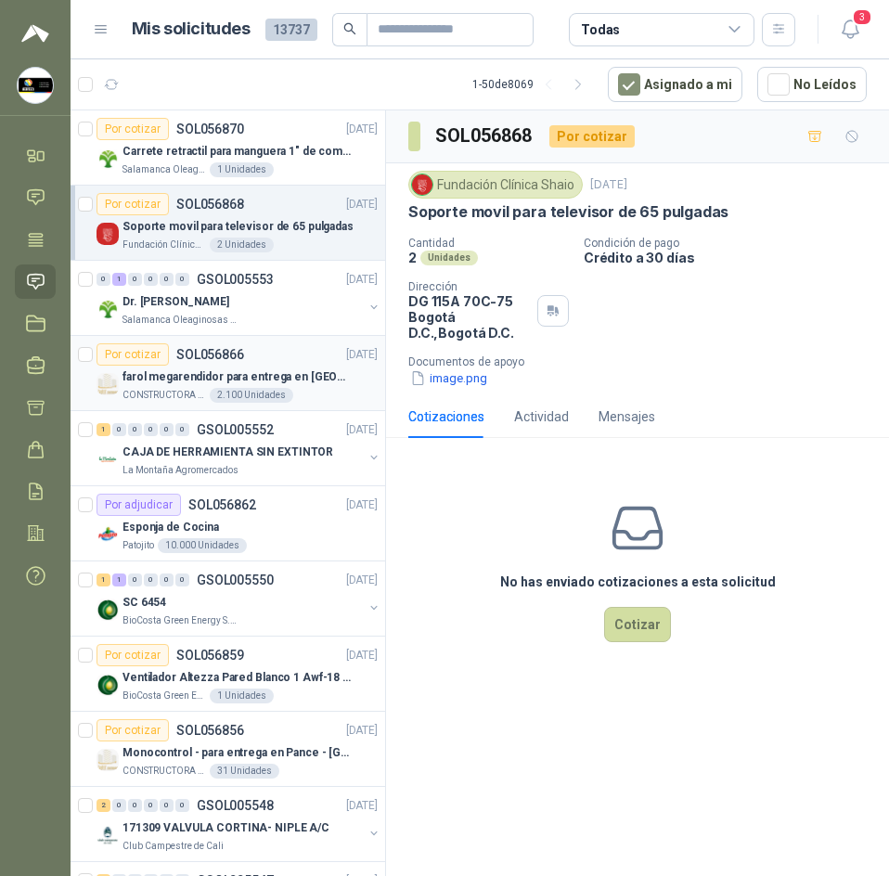
click at [235, 374] on p "farol megarendidor para entrega en [GEOGRAPHIC_DATA]" at bounding box center [238, 378] width 231 height 18
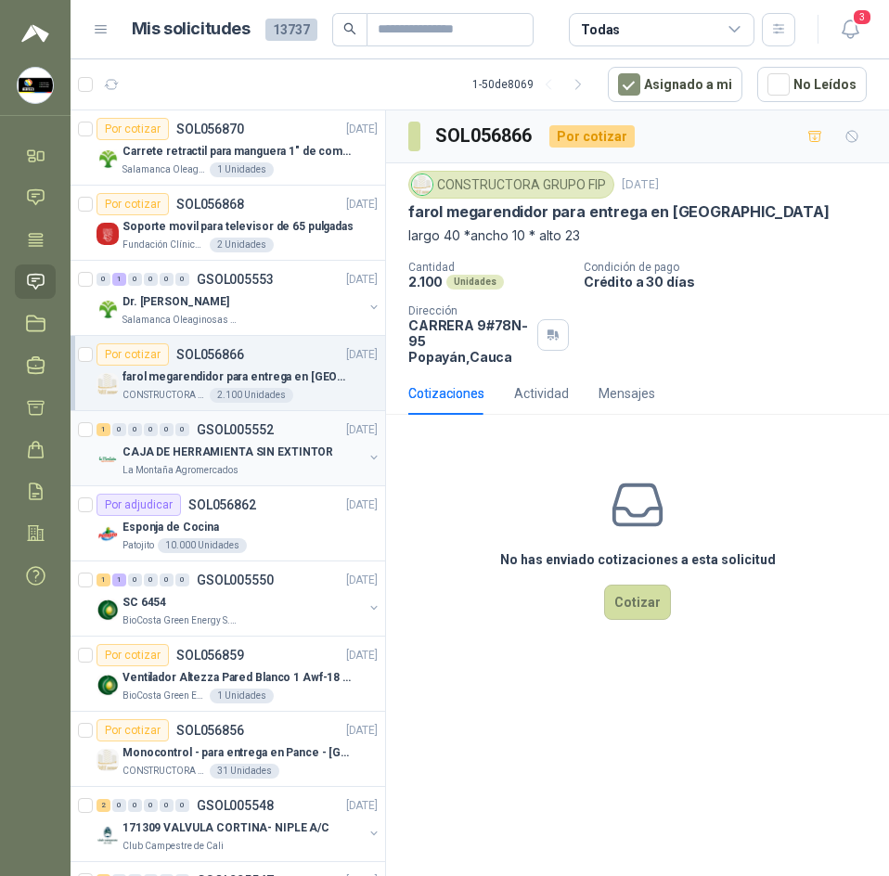
click at [235, 455] on p "CAJA DE HERRAMIENTA SIN EXTINTOR" at bounding box center [228, 453] width 211 height 18
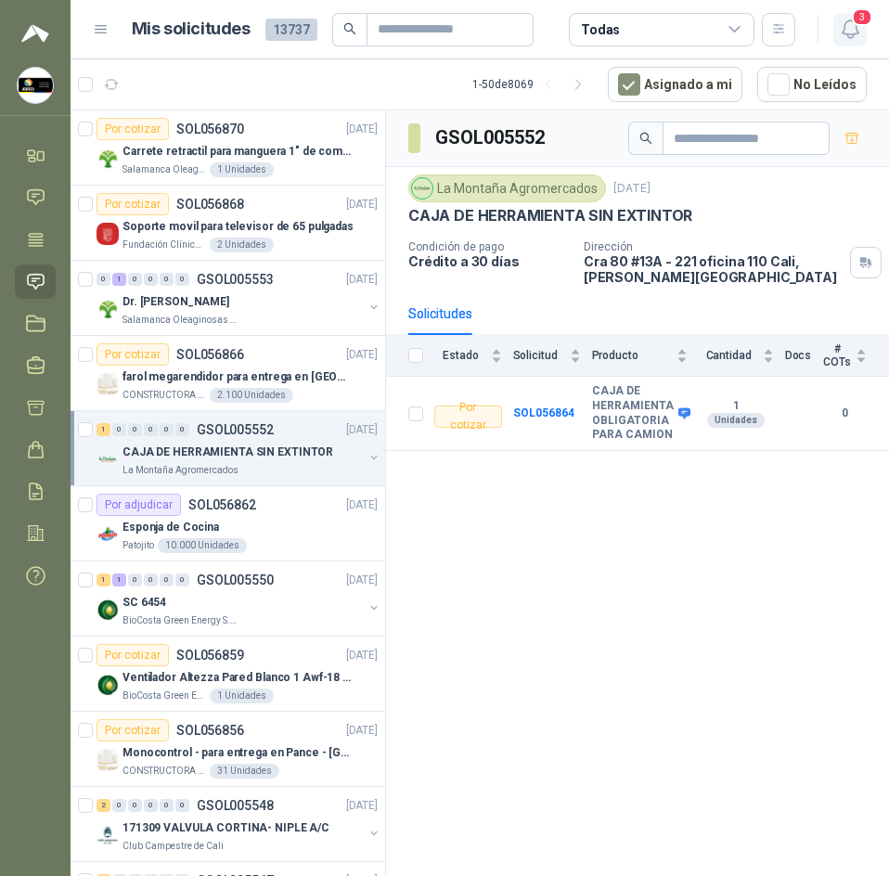
click at [847, 19] on icon "button" at bounding box center [850, 29] width 23 height 23
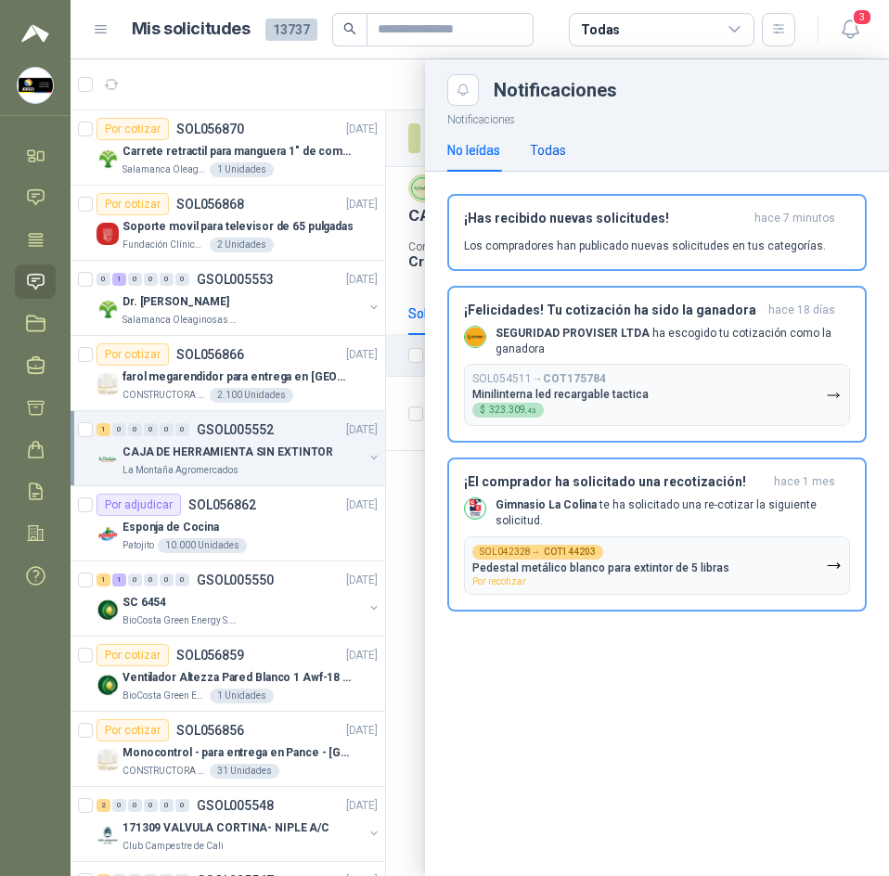
click at [551, 146] on div "Todas" at bounding box center [548, 150] width 36 height 20
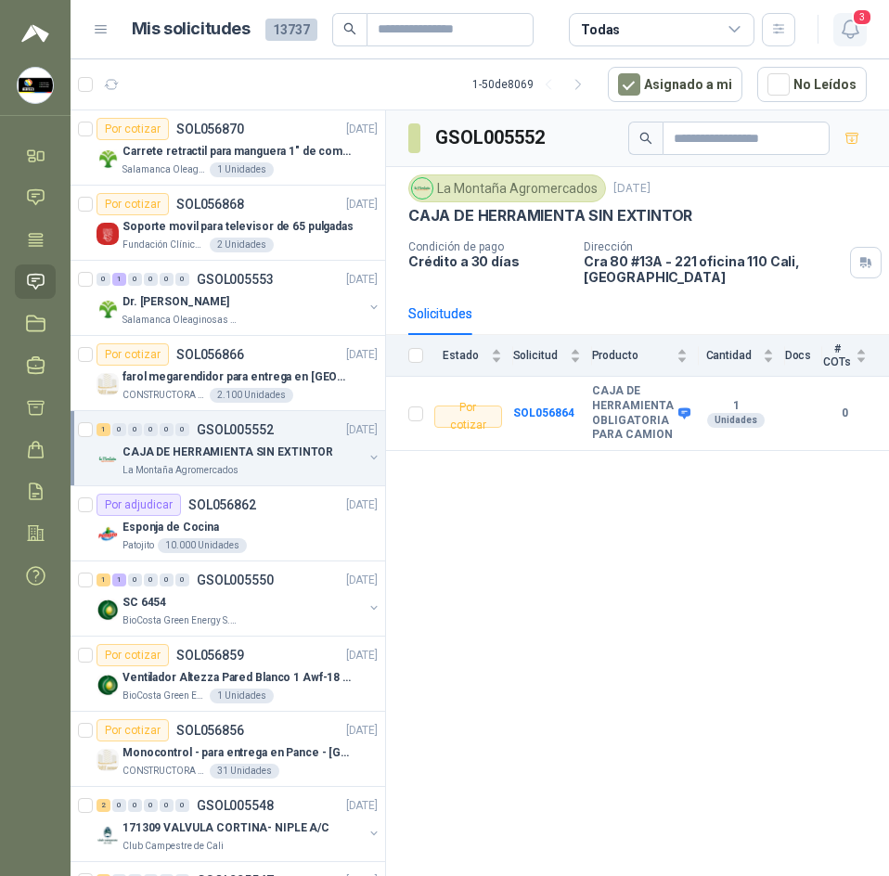
click at [844, 25] on icon "button" at bounding box center [850, 29] width 23 height 23
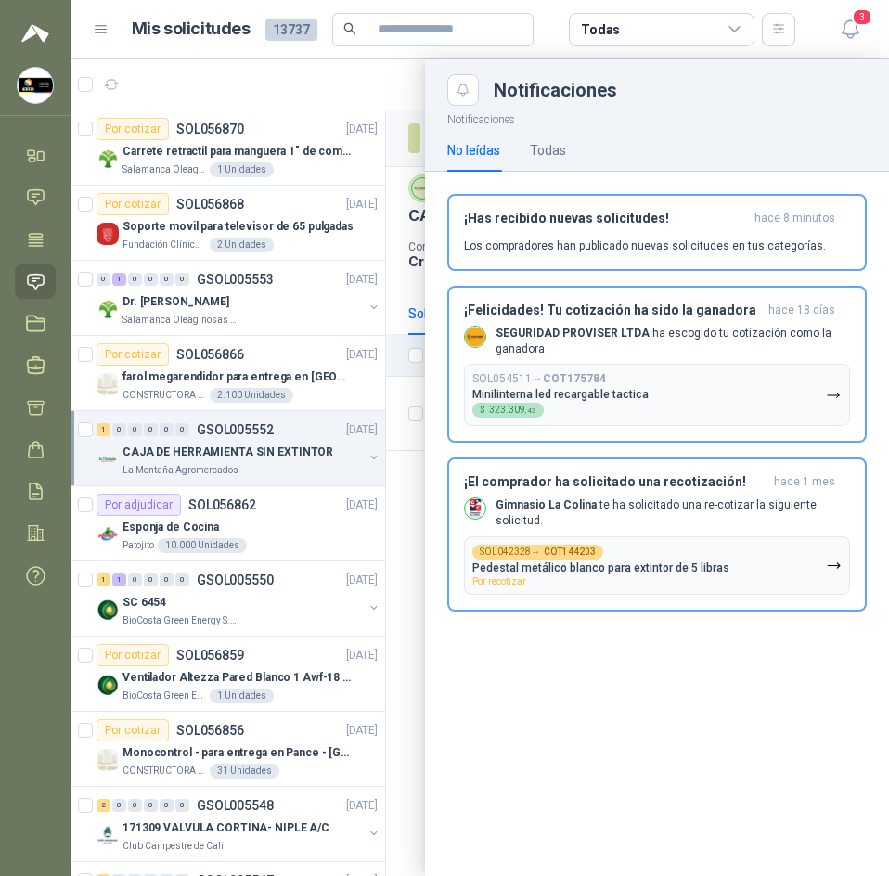
click at [260, 67] on div at bounding box center [480, 467] width 819 height 817
